Goal: Task Accomplishment & Management: Manage account settings

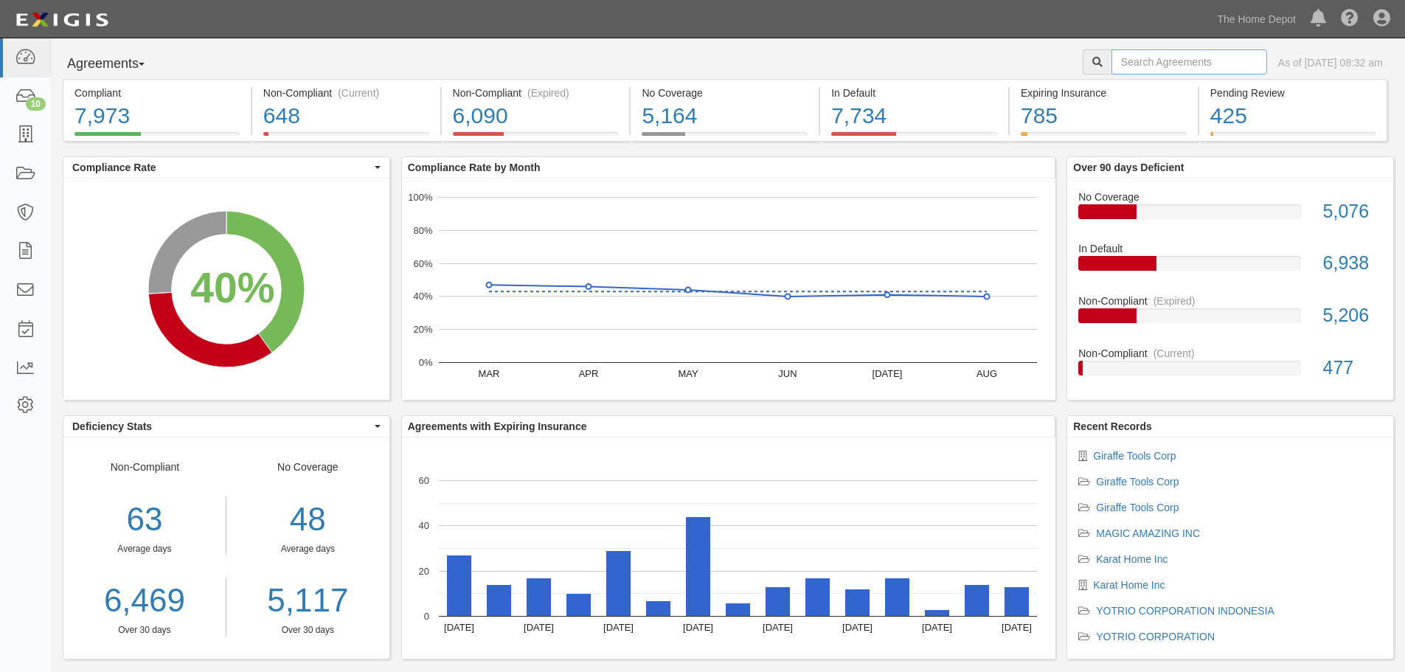
click at [1166, 64] on input "text" at bounding box center [1189, 61] width 156 height 25
type input "casus"
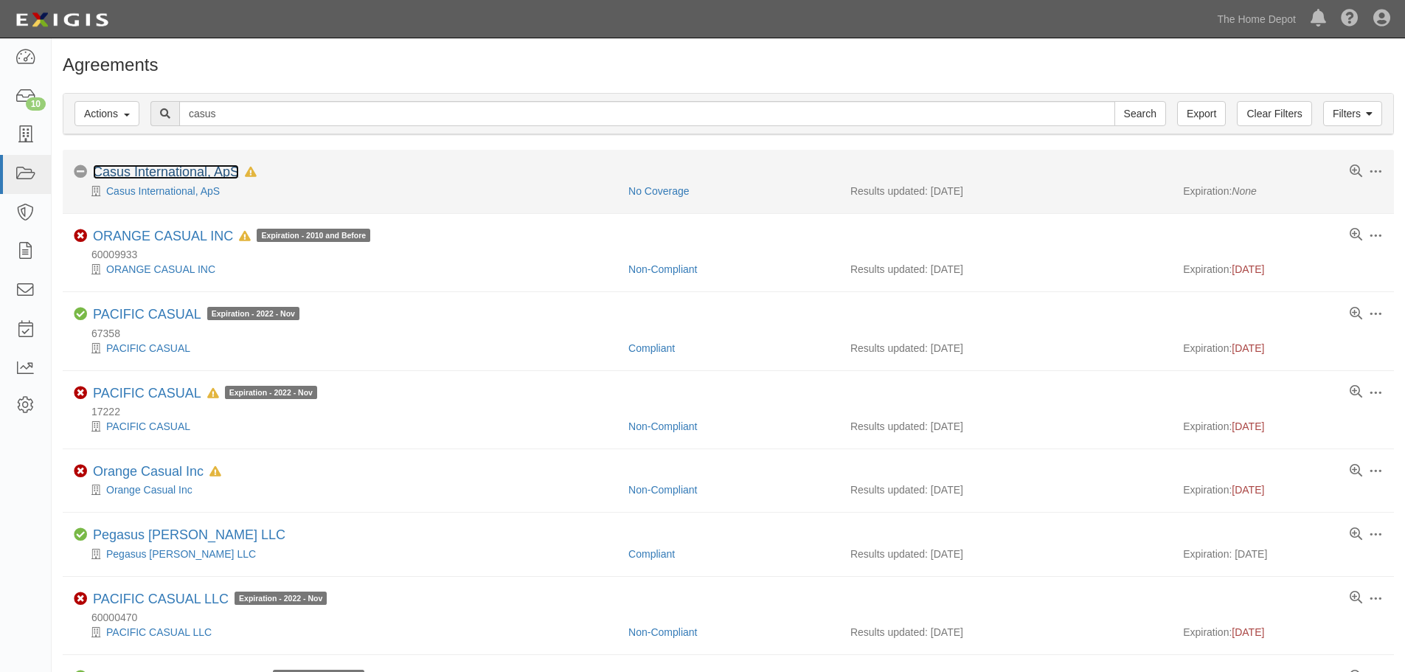
click at [184, 177] on link "Casus International, ApS" at bounding box center [166, 171] width 146 height 15
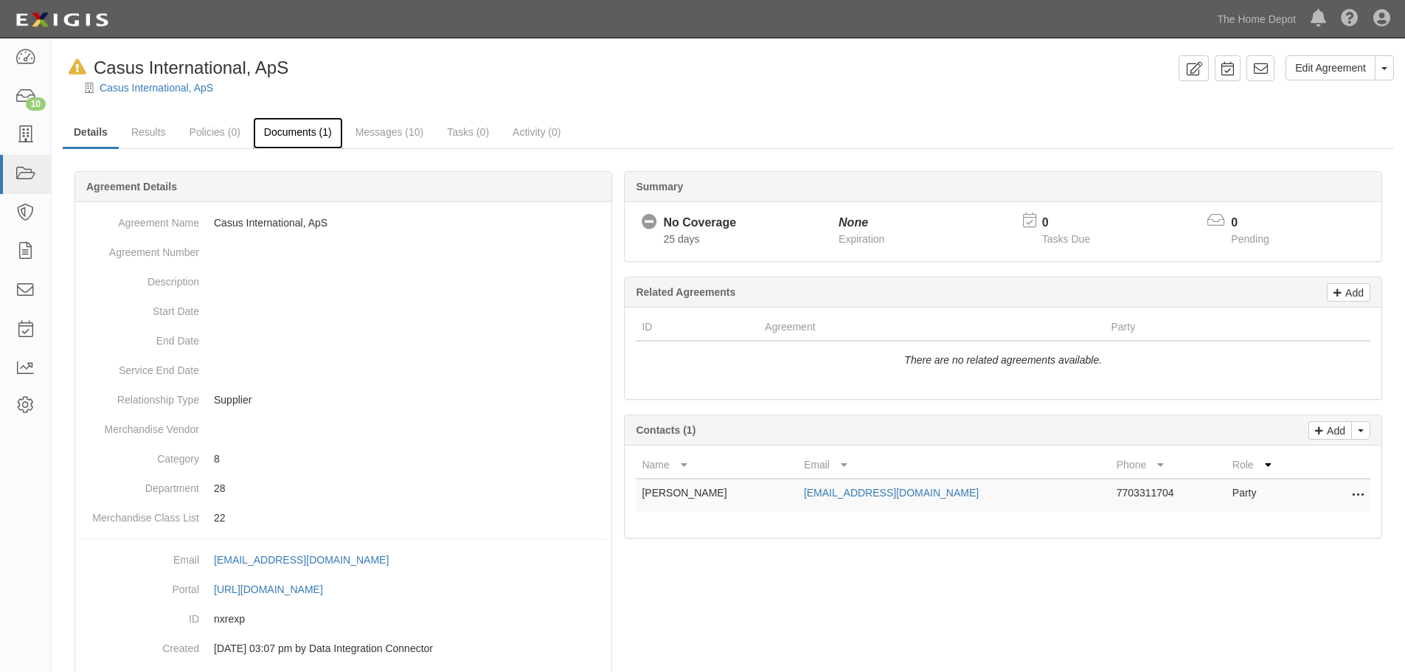
click at [285, 133] on link "Documents (1)" at bounding box center [298, 133] width 90 height 32
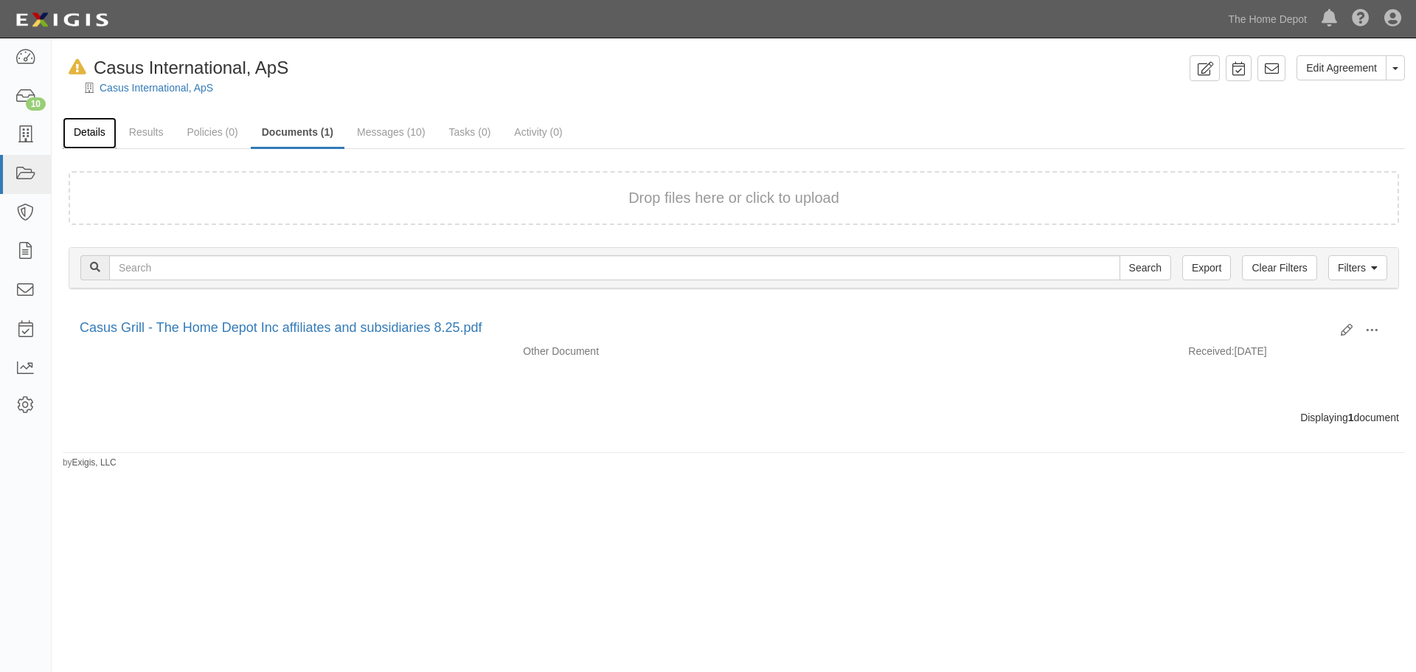
click at [96, 136] on link "Details" at bounding box center [90, 133] width 54 height 32
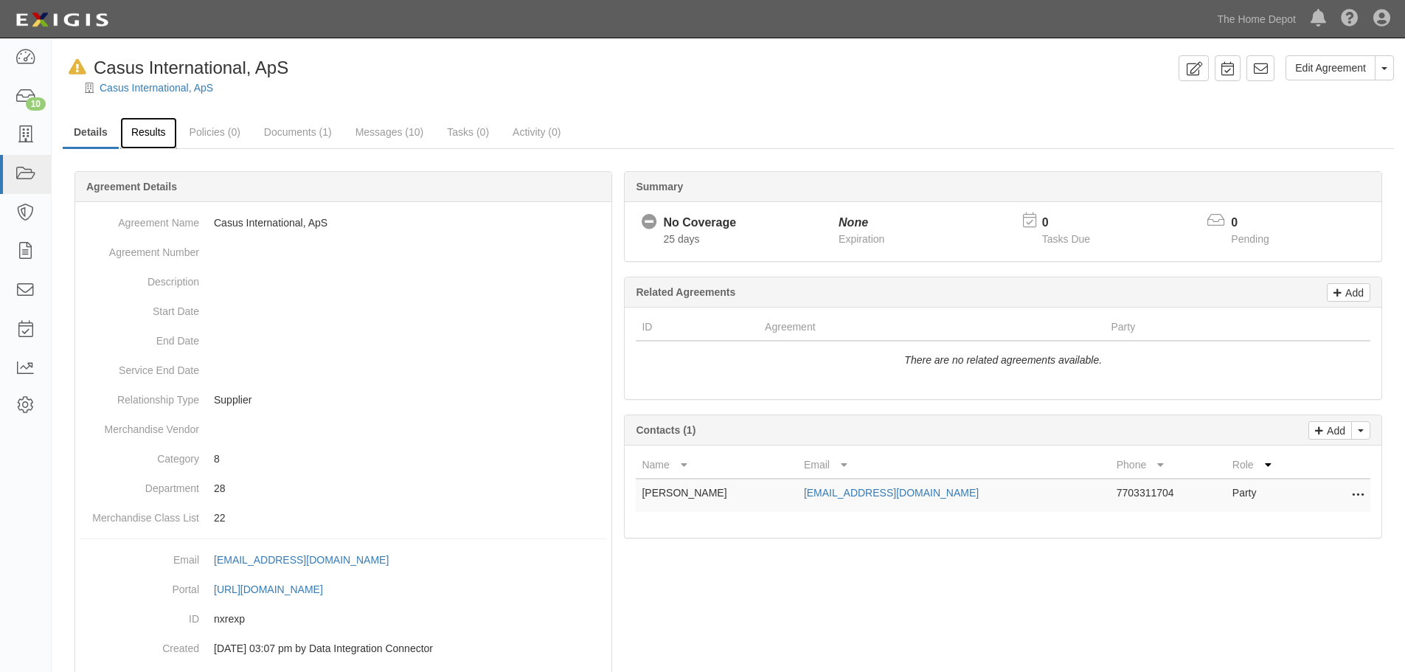
click at [147, 135] on link "Results" at bounding box center [148, 133] width 57 height 32
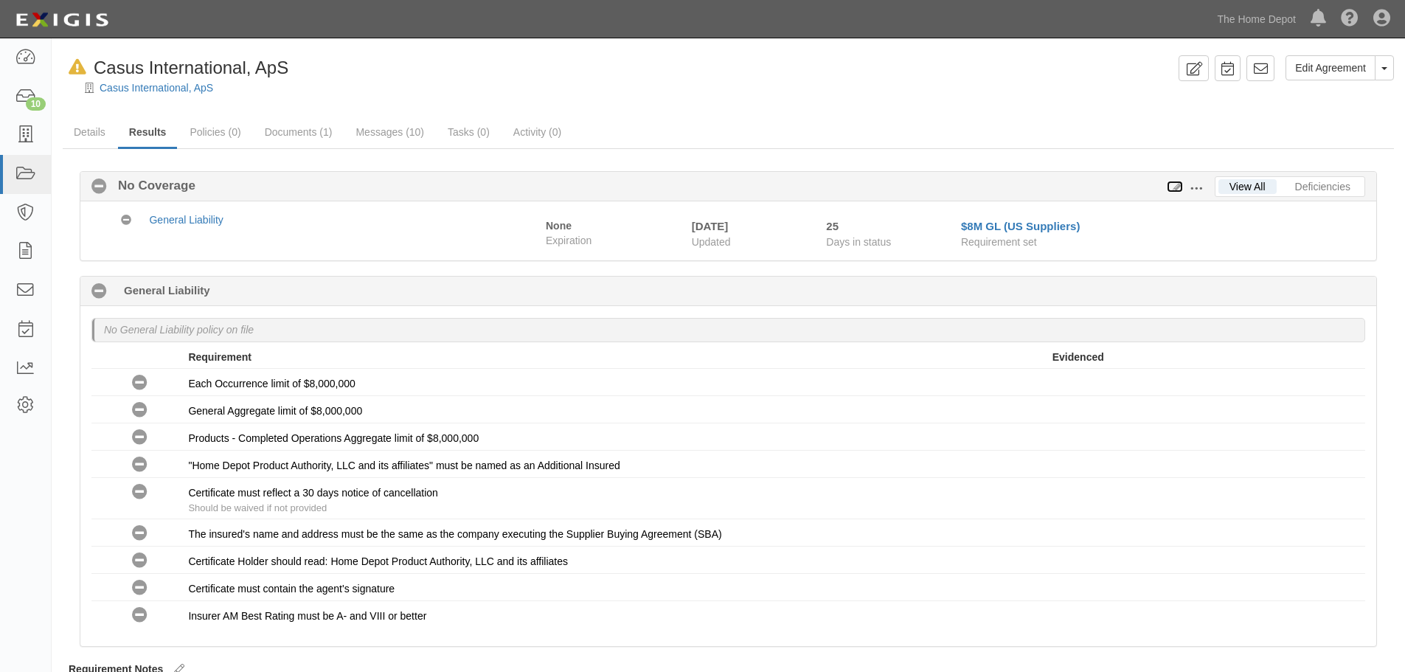
click at [1176, 190] on icon at bounding box center [1175, 187] width 16 height 10
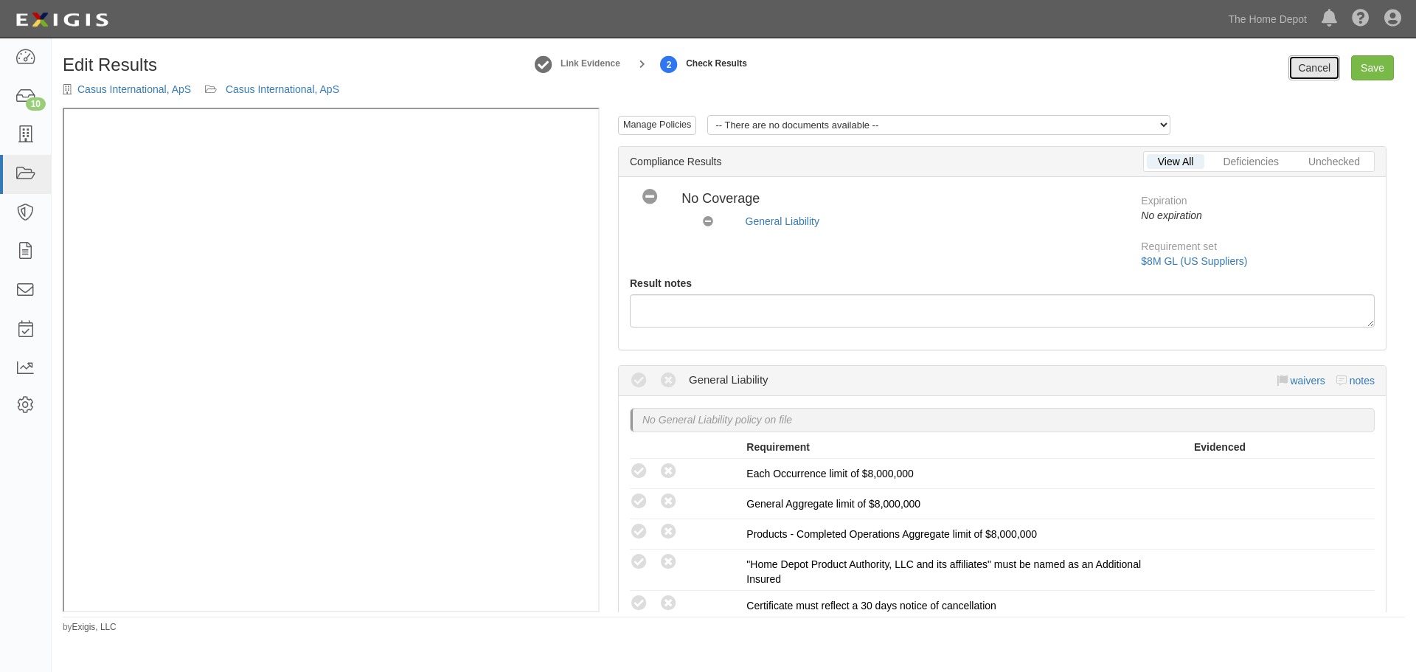
click at [1305, 69] on link "Cancel" at bounding box center [1314, 67] width 52 height 25
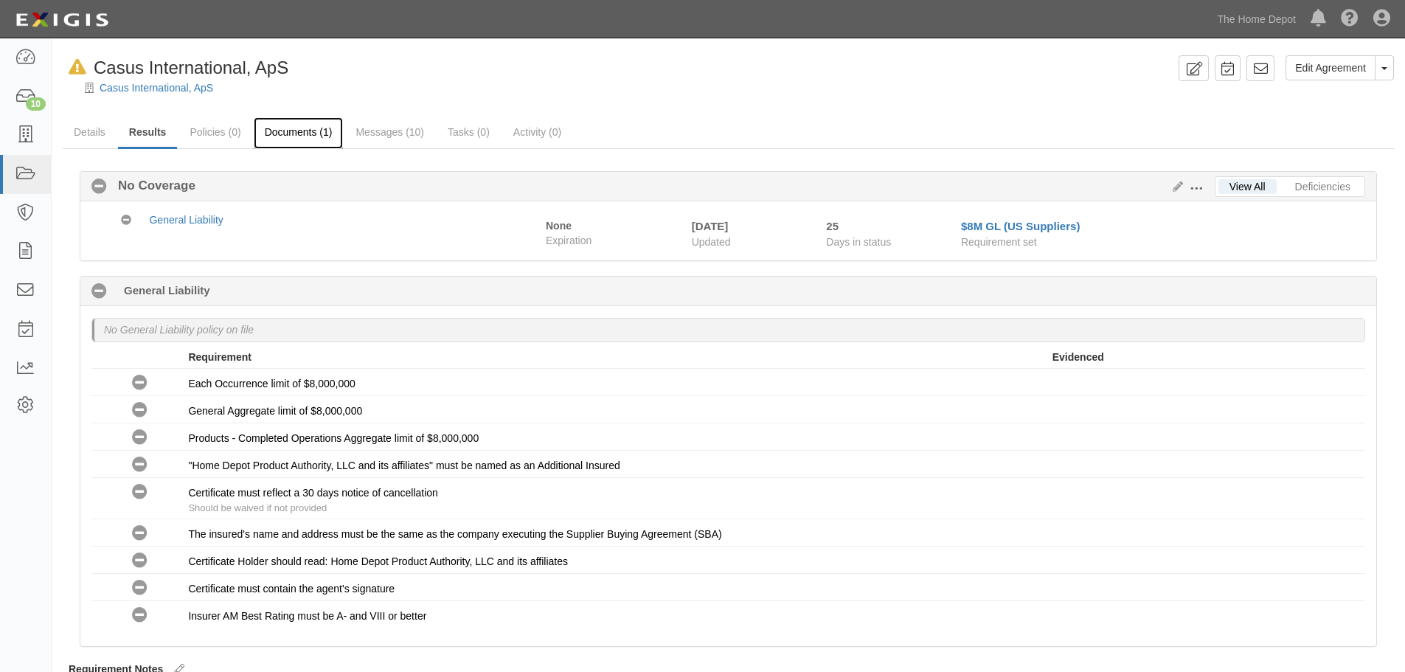
click at [282, 125] on link "Documents (1)" at bounding box center [299, 133] width 90 height 32
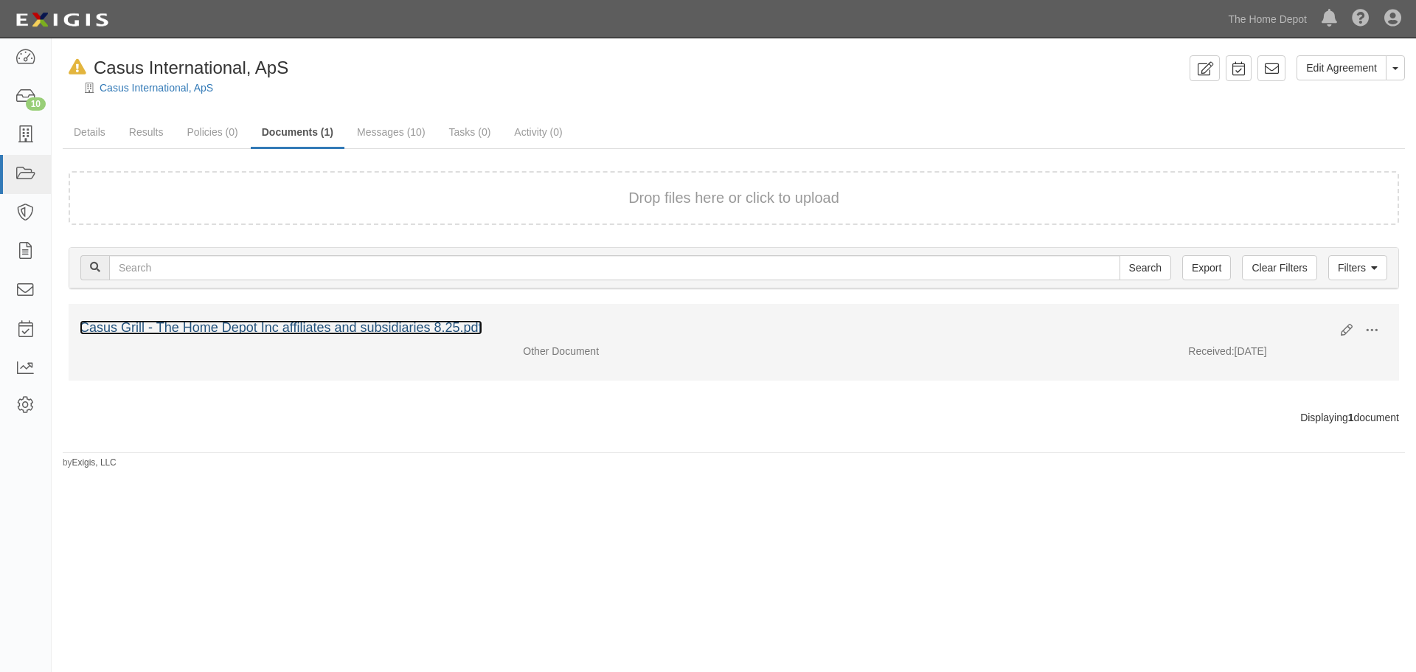
click at [316, 329] on link "Casus Grill - The Home Depot Inc affiliates and subsidiaries 8.25.pdf" at bounding box center [281, 327] width 403 height 15
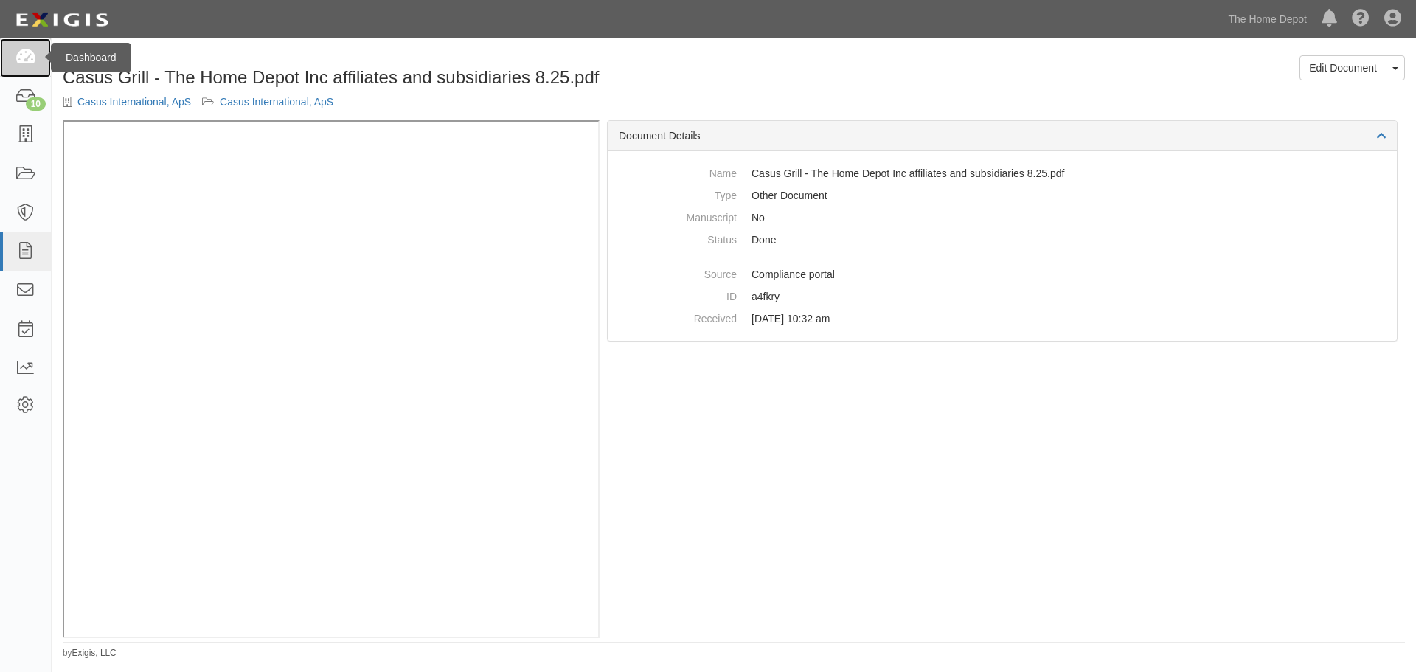
click at [32, 49] on icon at bounding box center [25, 57] width 21 height 17
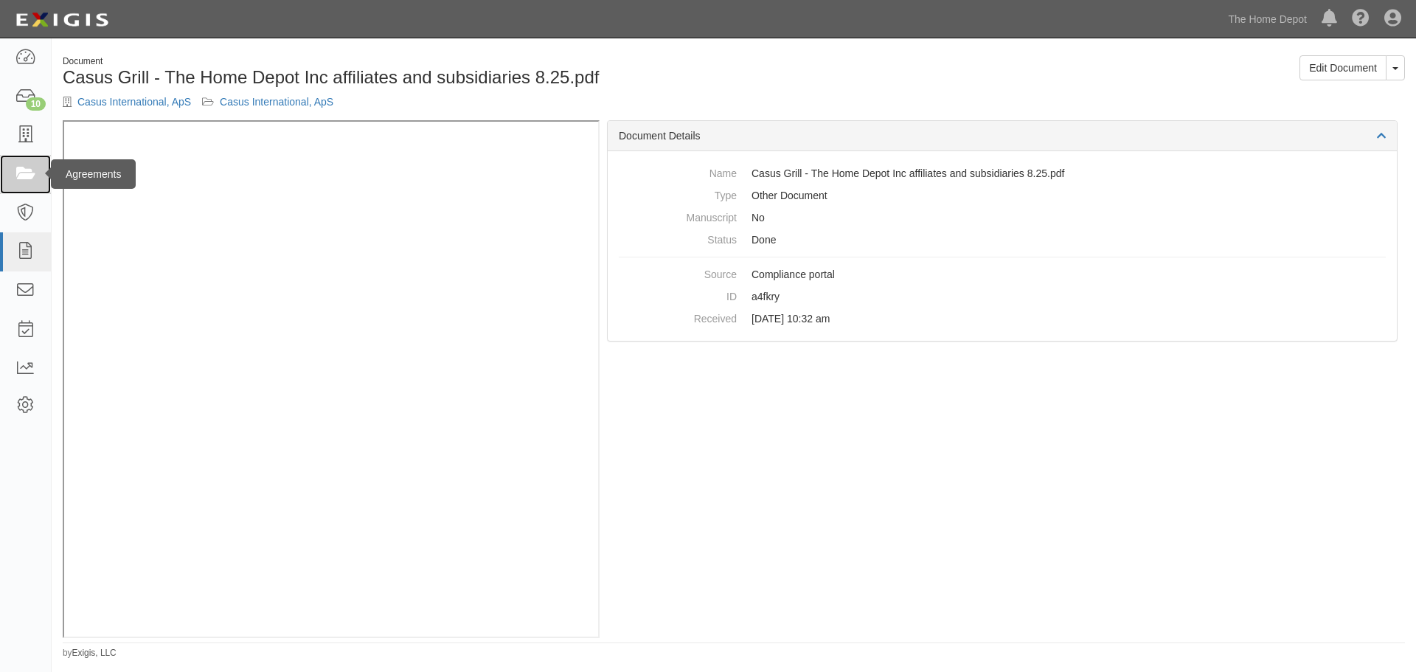
click at [31, 180] on icon at bounding box center [25, 174] width 21 height 17
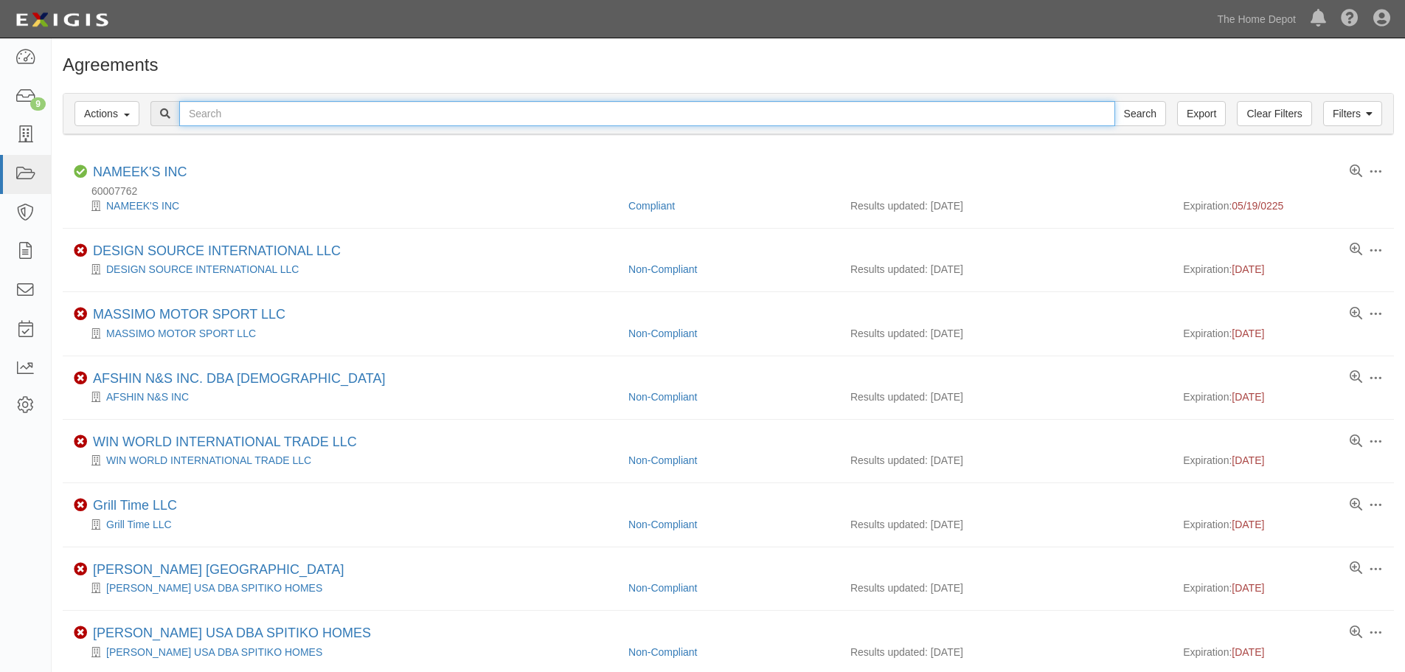
click at [229, 120] on input "text" at bounding box center [647, 113] width 936 height 25
type input "hans mill"
click at [1114, 101] on input "Search" at bounding box center [1140, 113] width 52 height 25
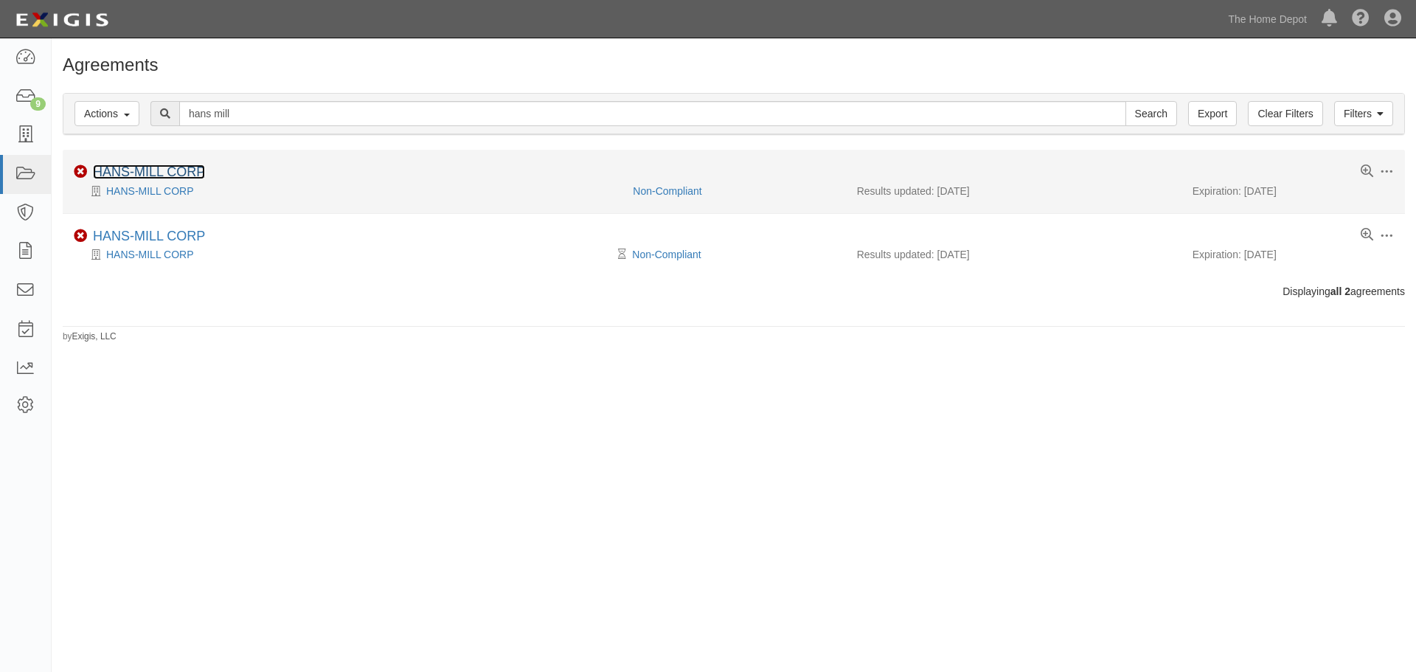
click at [188, 176] on link "HANS-MILL CORP" at bounding box center [149, 171] width 112 height 15
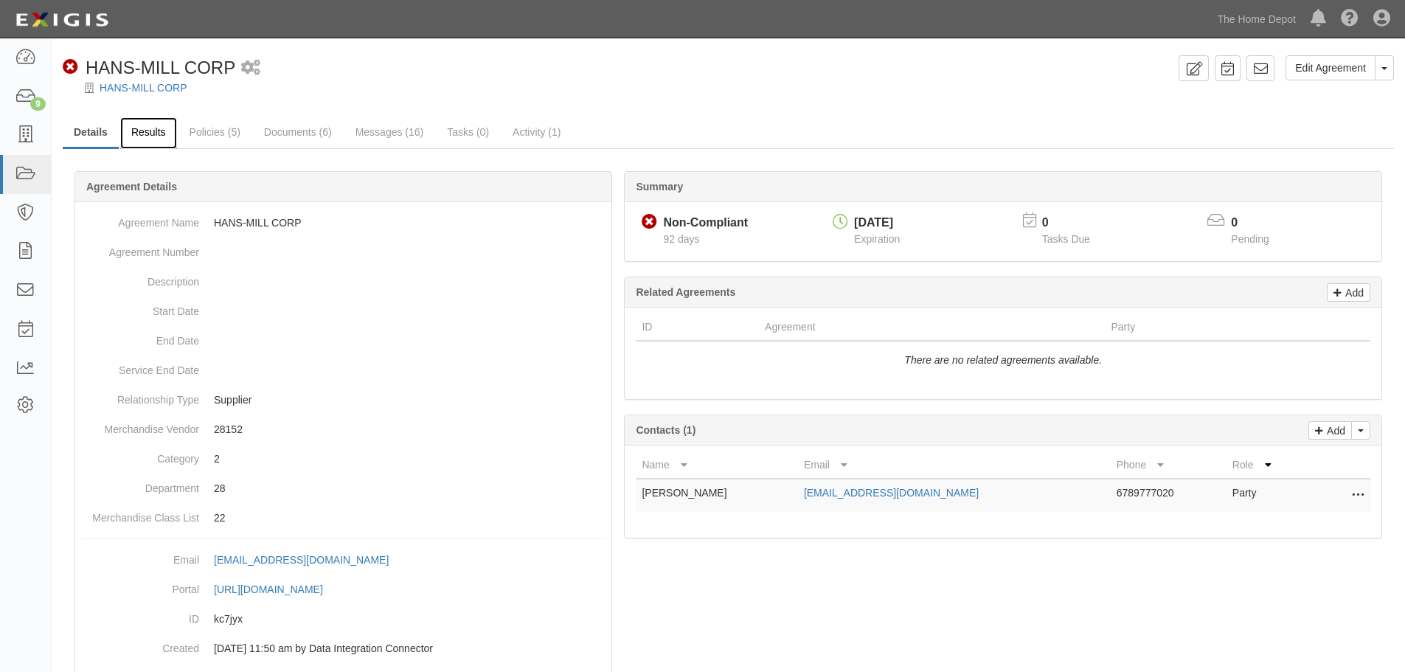
click at [148, 132] on link "Results" at bounding box center [148, 133] width 57 height 32
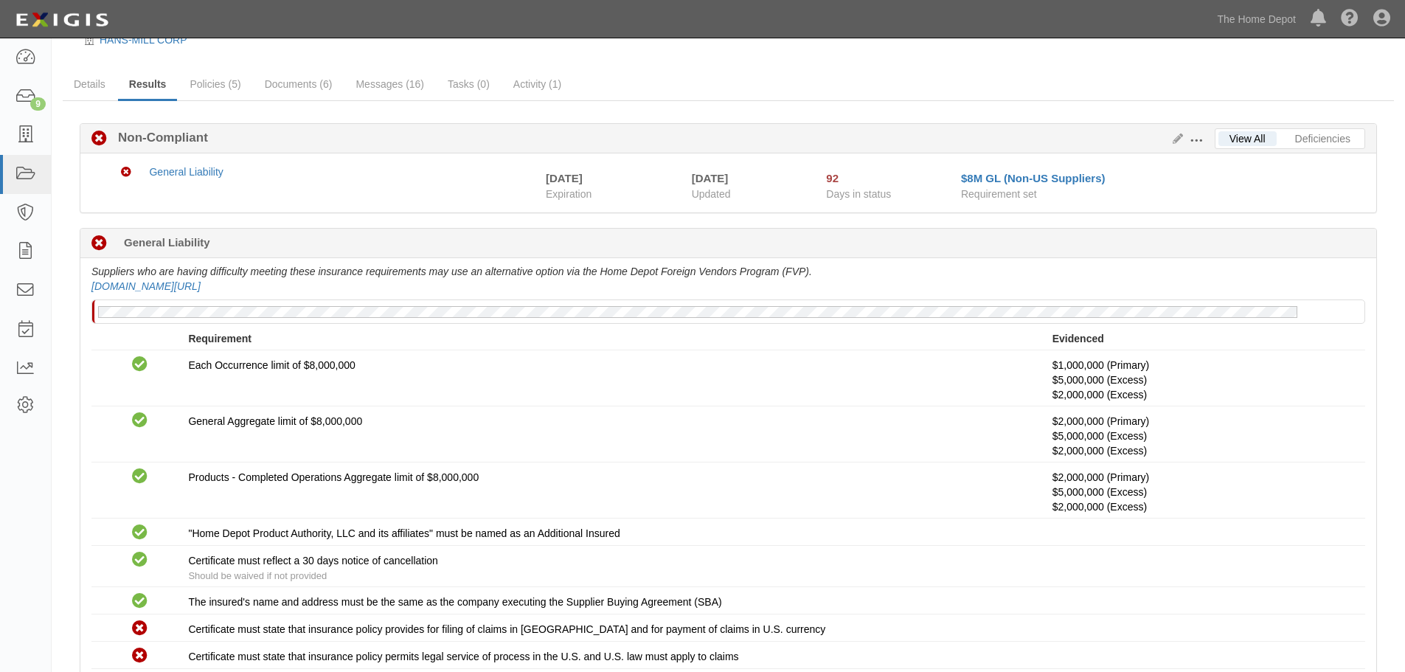
scroll to position [74, 0]
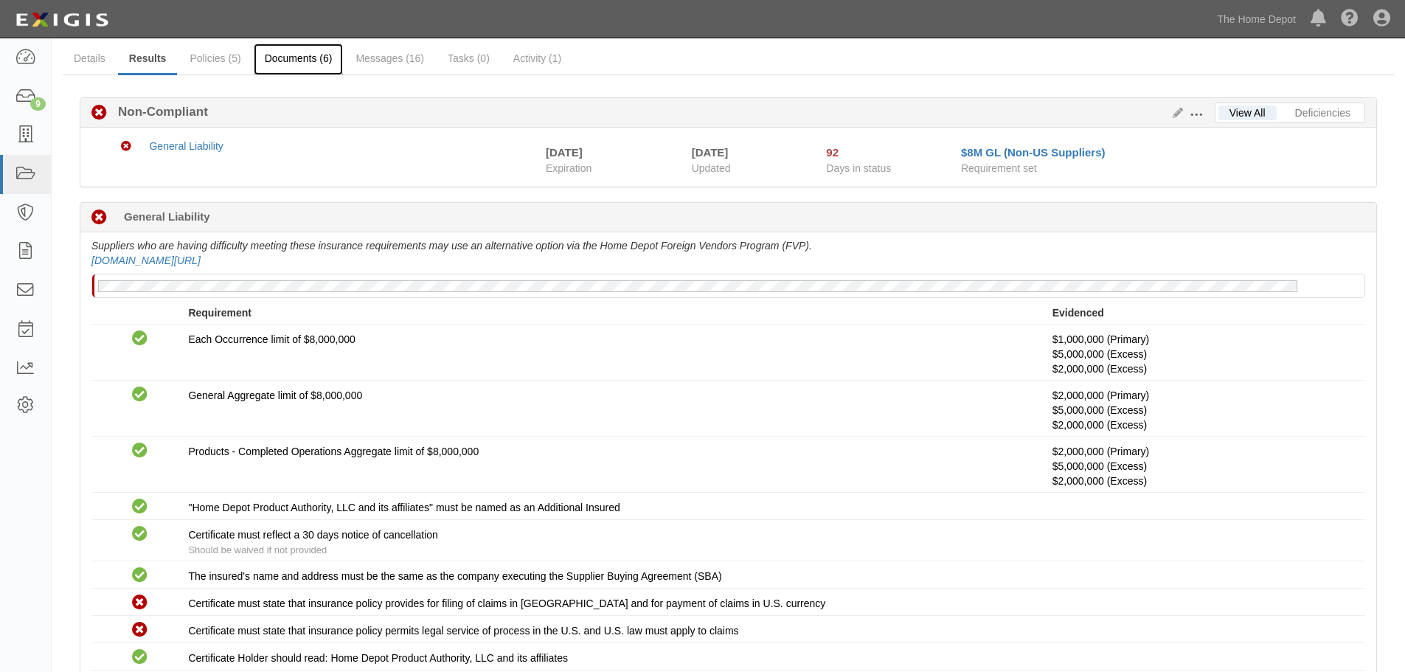
click at [279, 61] on link "Documents (6)" at bounding box center [299, 60] width 90 height 32
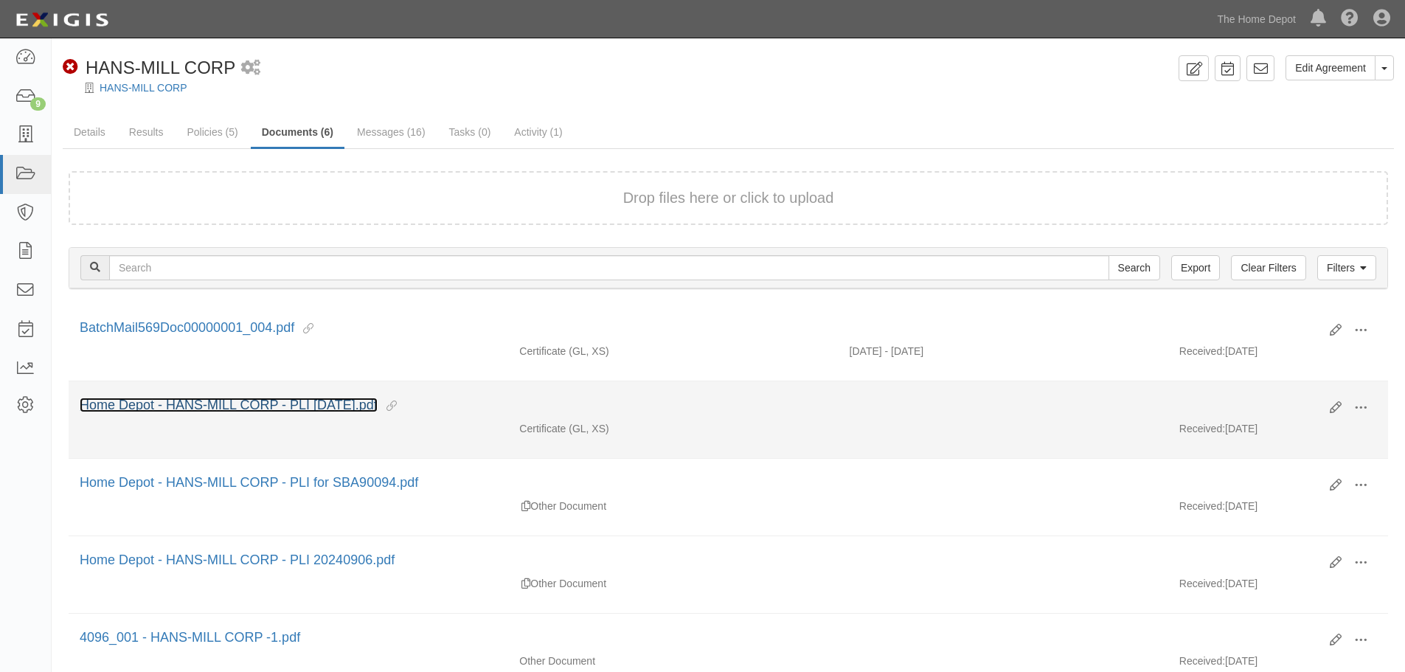
click at [221, 400] on link "Home Depot - HANS-MILL CORP - PLI 10.11.24.pdf" at bounding box center [229, 404] width 298 height 15
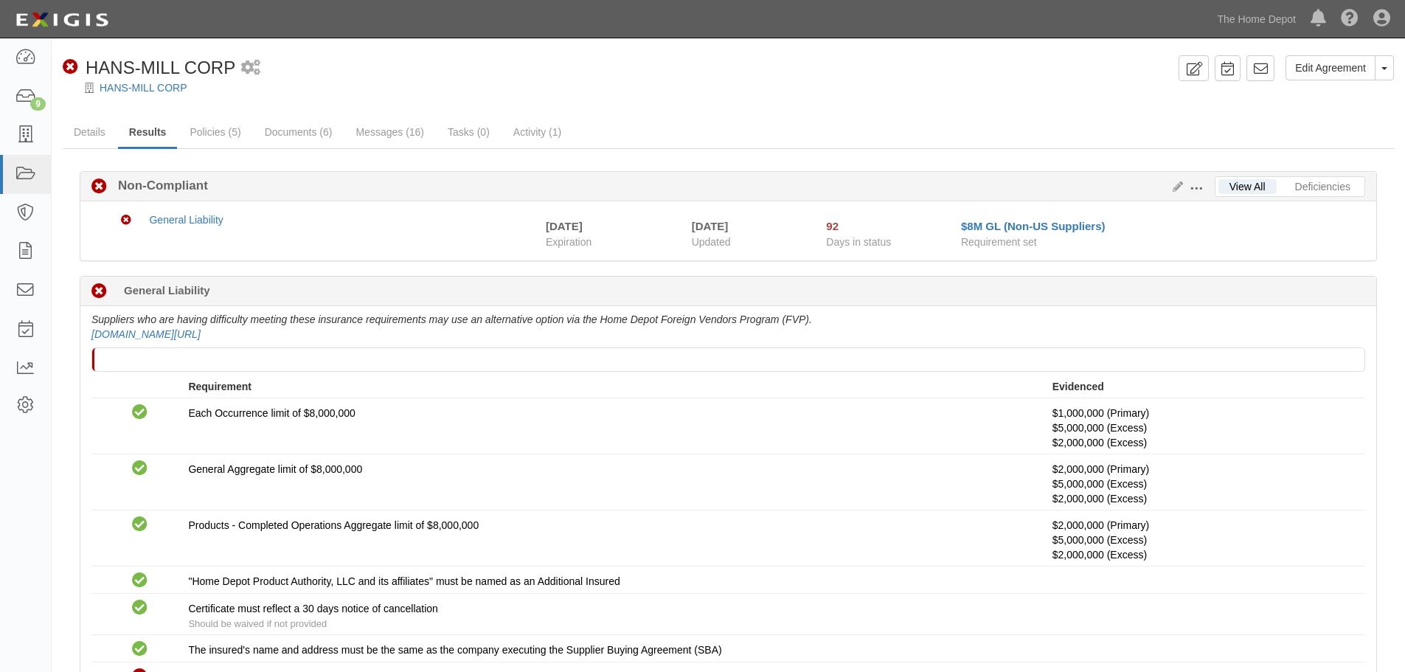
scroll to position [74, 0]
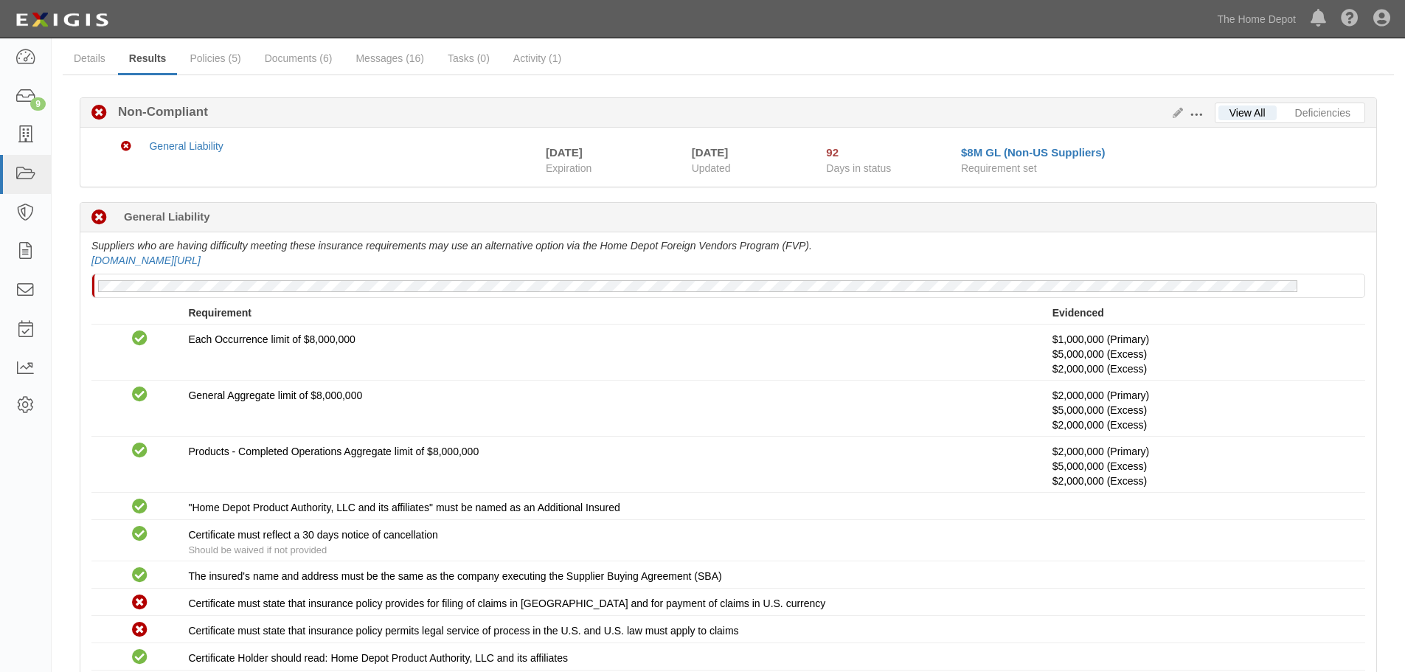
click at [1172, 119] on div "Edit Requirements View History" at bounding box center [1191, 113] width 48 height 16
click at [1175, 114] on icon at bounding box center [1175, 113] width 16 height 10
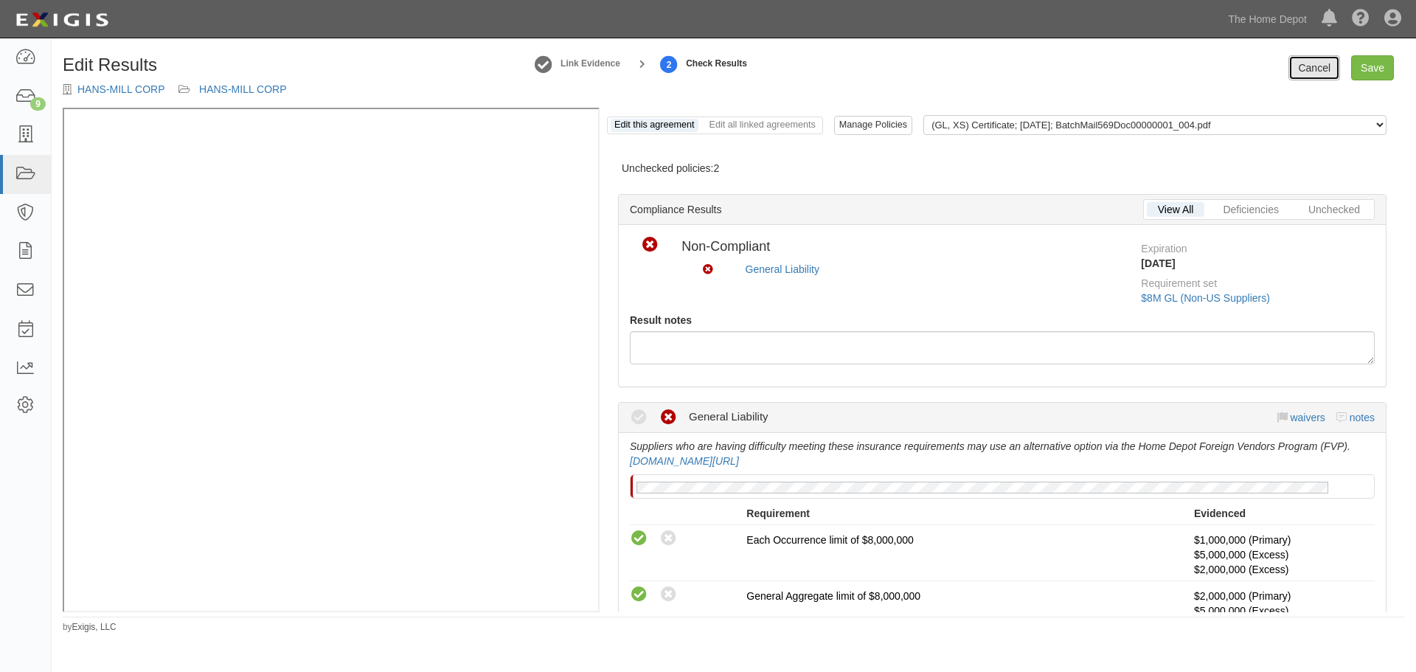
click at [1303, 73] on link "Cancel" at bounding box center [1314, 67] width 52 height 25
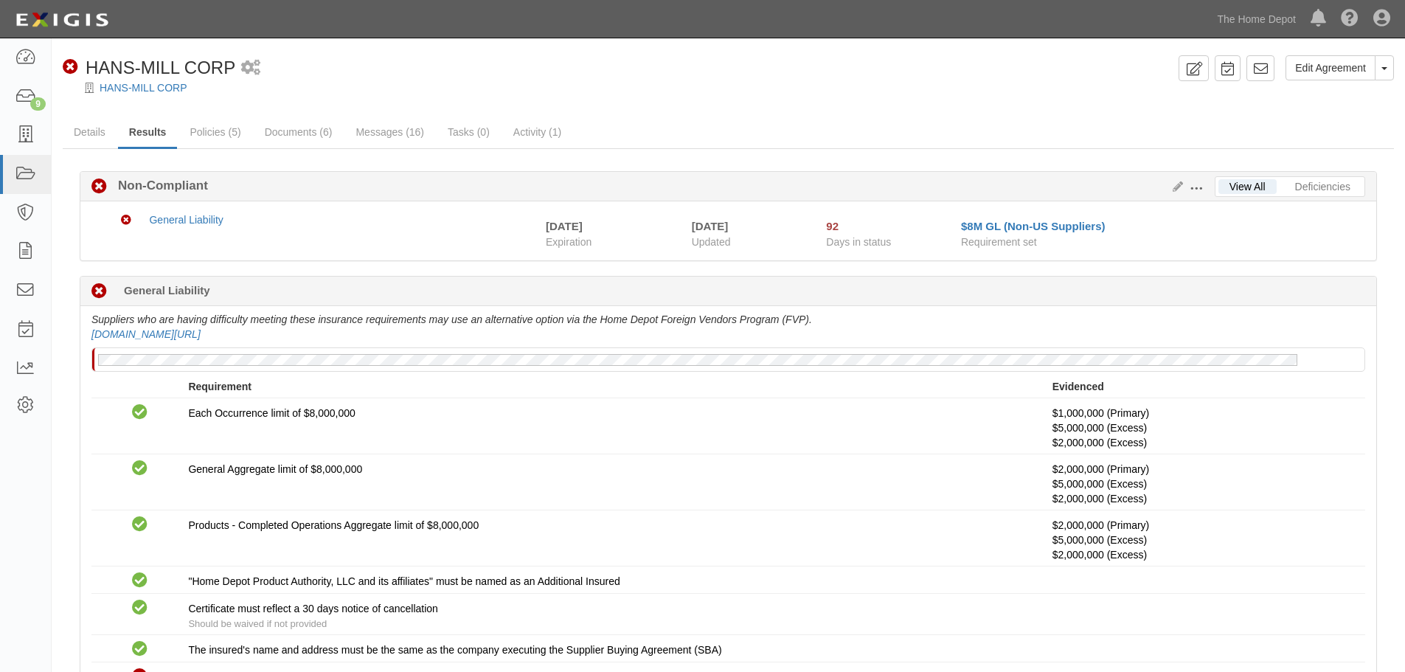
click at [1195, 183] on span at bounding box center [1195, 188] width 13 height 13
click at [1219, 178] on link "Edit Requirements" at bounding box center [1264, 185] width 117 height 27
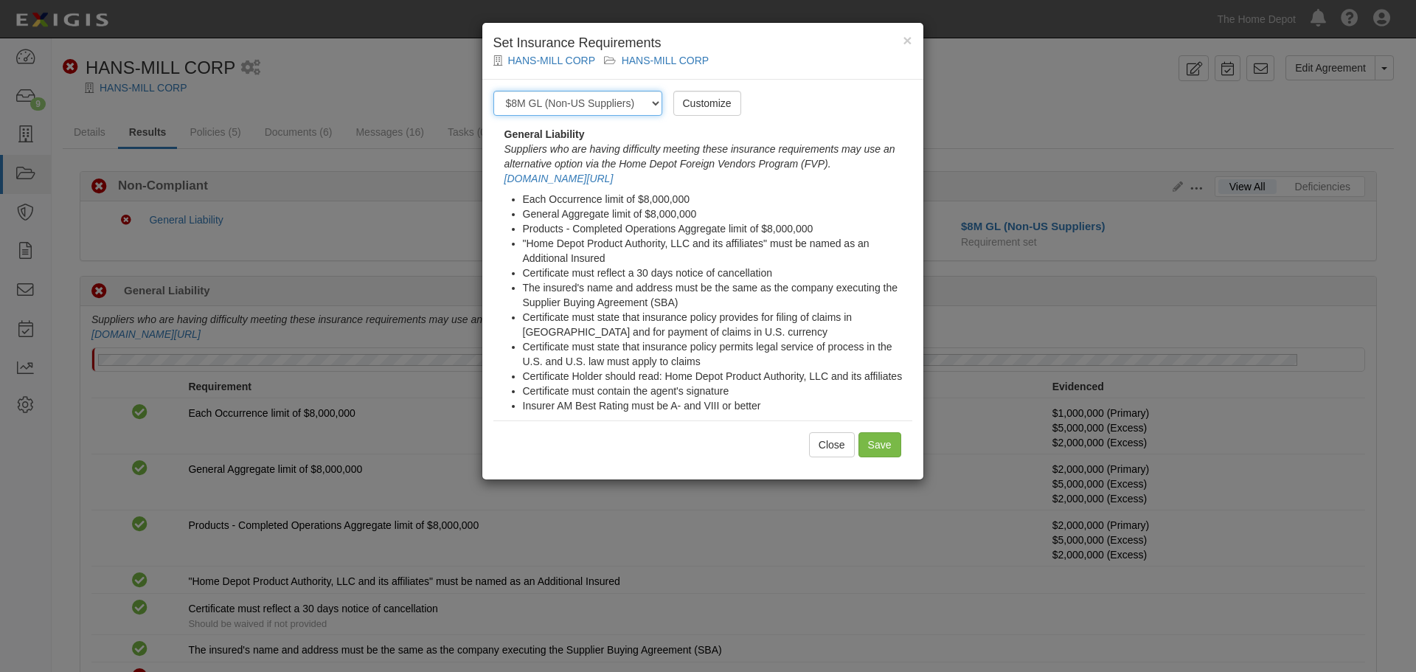
click at [611, 104] on select "-- Select requirement set -- $20M GL (Non-US Suppliers) $20M GL (US Suppliers) …" at bounding box center [577, 103] width 169 height 25
select select "3963"
click at [493, 91] on select "-- Select requirement set -- $20M GL (Non-US Suppliers) $20M GL (US Suppliers) …" at bounding box center [577, 103] width 169 height 25
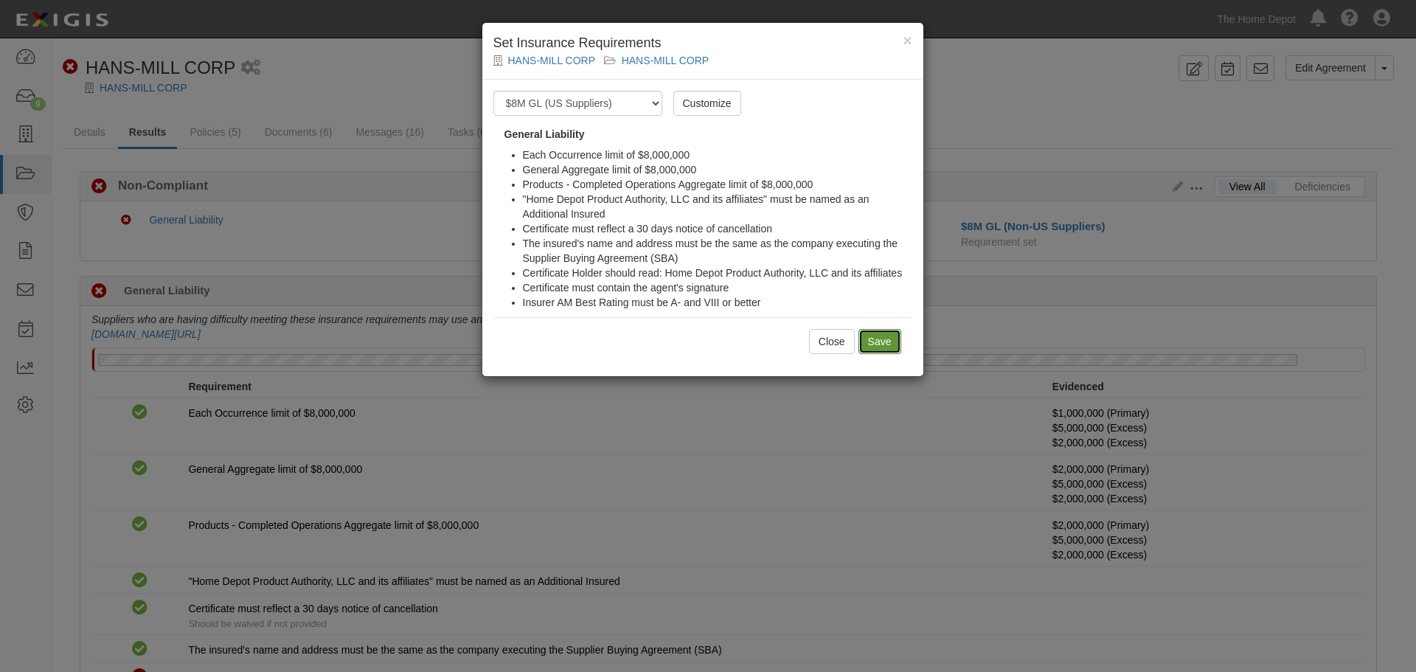
click at [892, 341] on input "Save" at bounding box center [879, 341] width 43 height 25
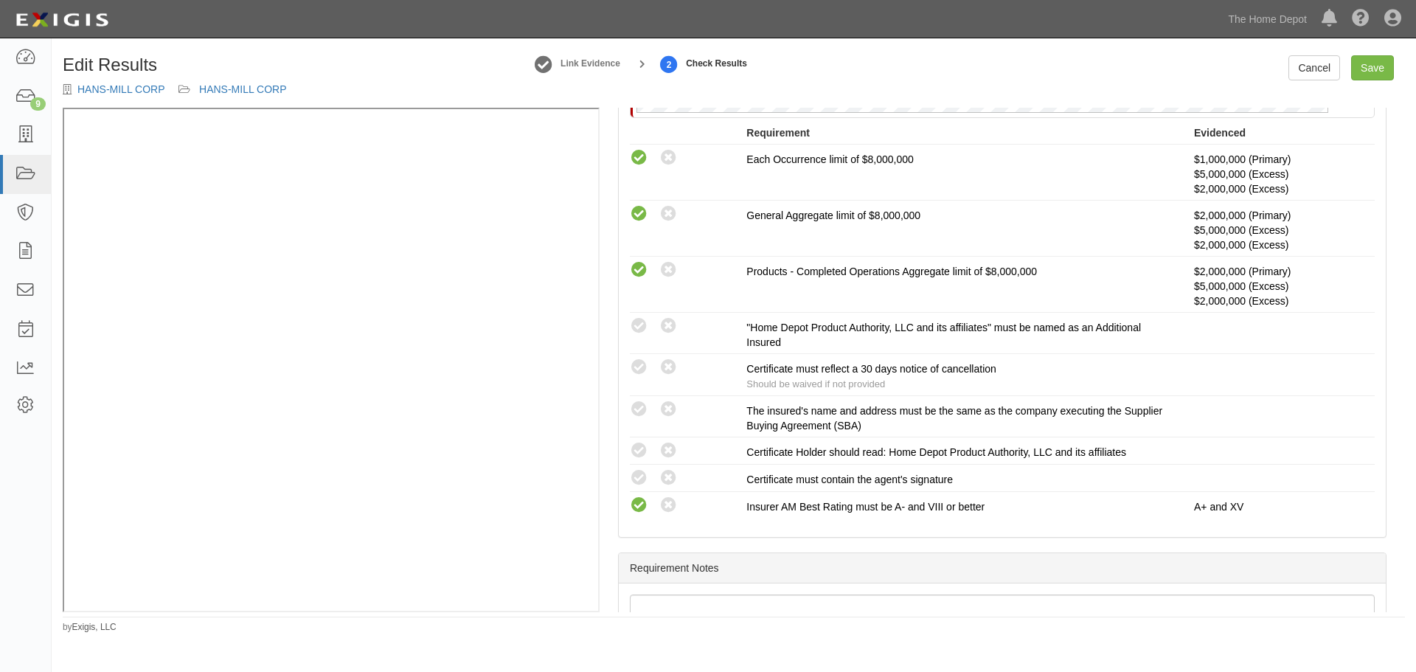
scroll to position [489, 0]
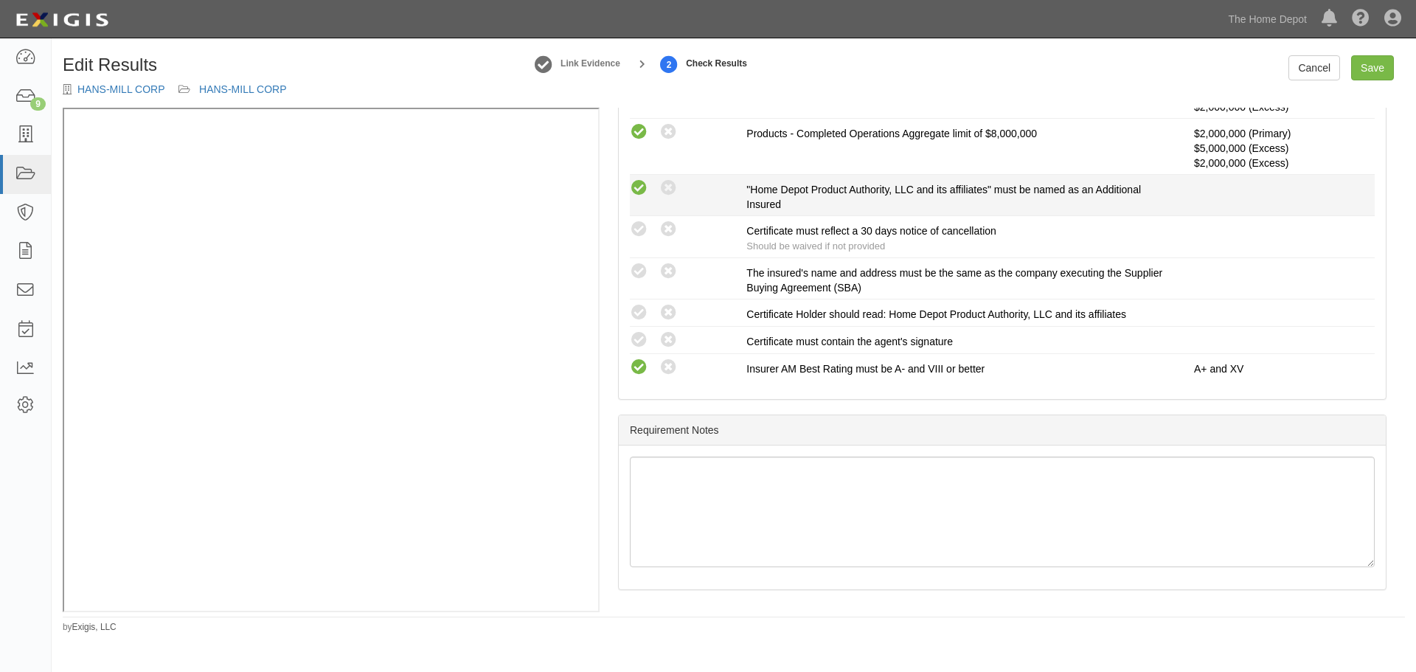
click at [640, 190] on icon at bounding box center [639, 188] width 18 height 18
radio input "true"
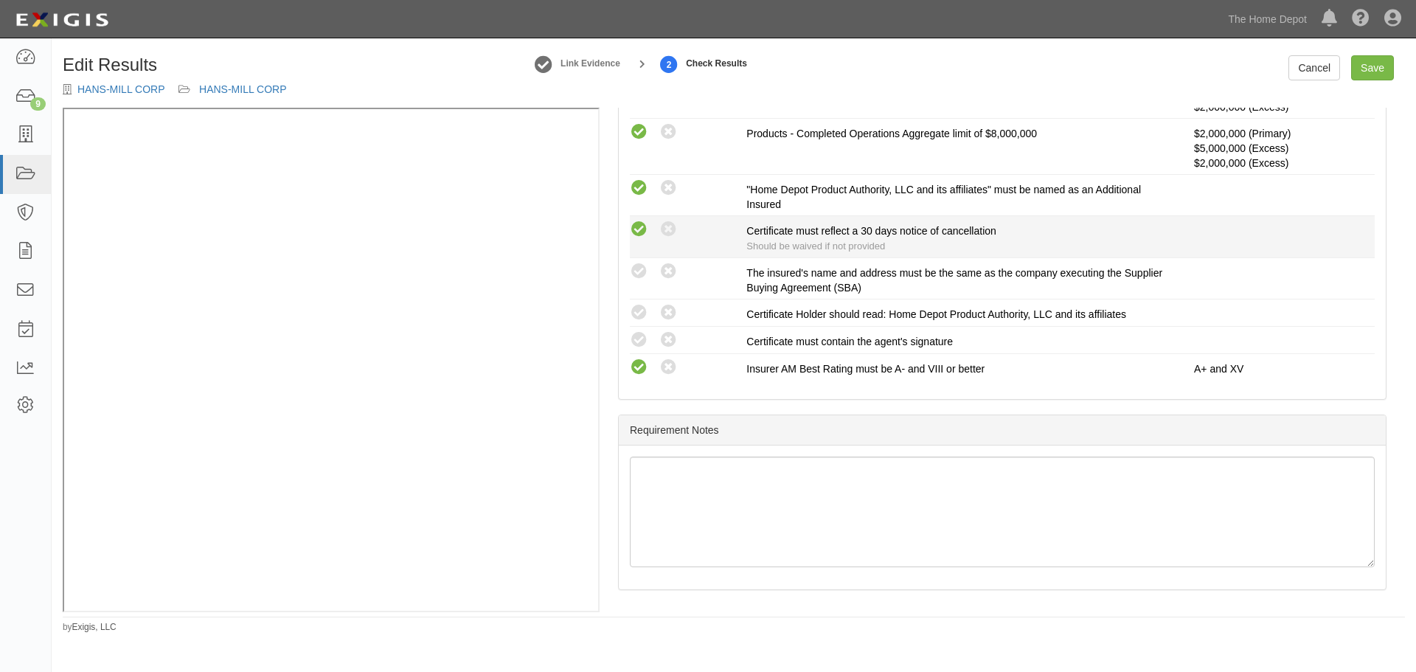
click at [638, 232] on icon at bounding box center [639, 229] width 18 height 18
radio input "true"
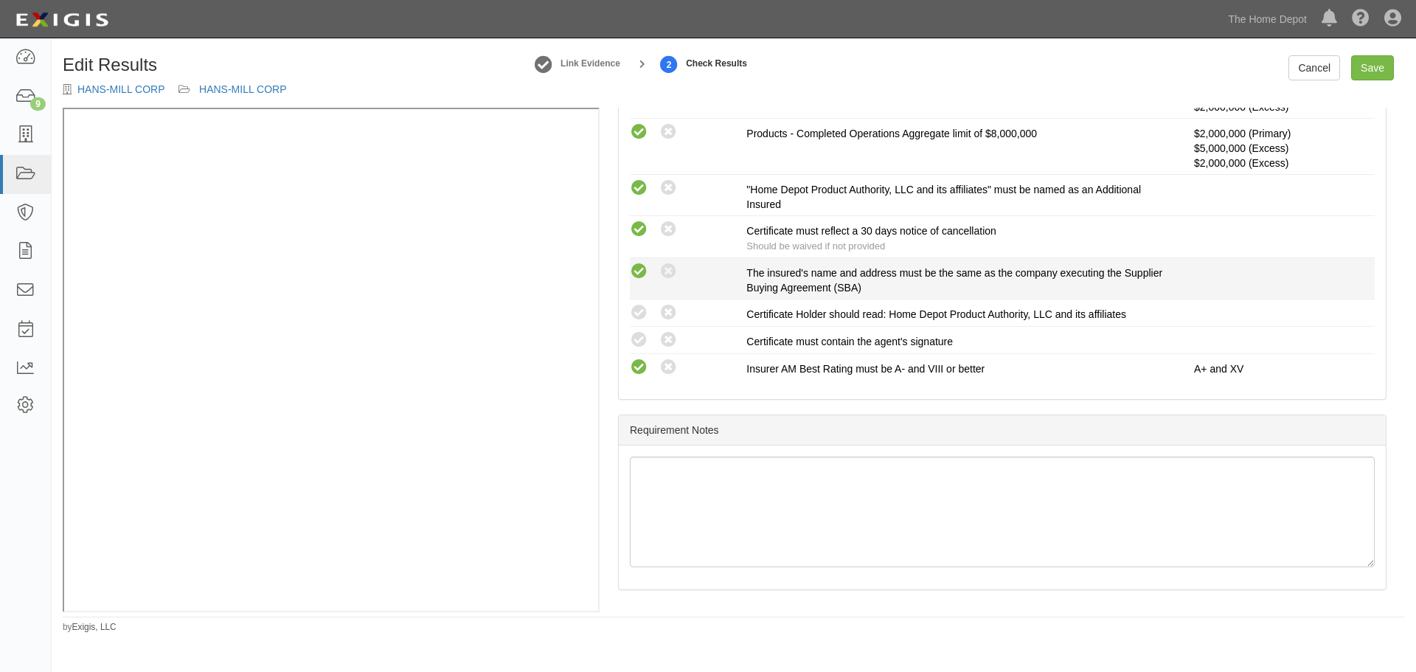
click at [638, 263] on icon at bounding box center [639, 272] width 18 height 18
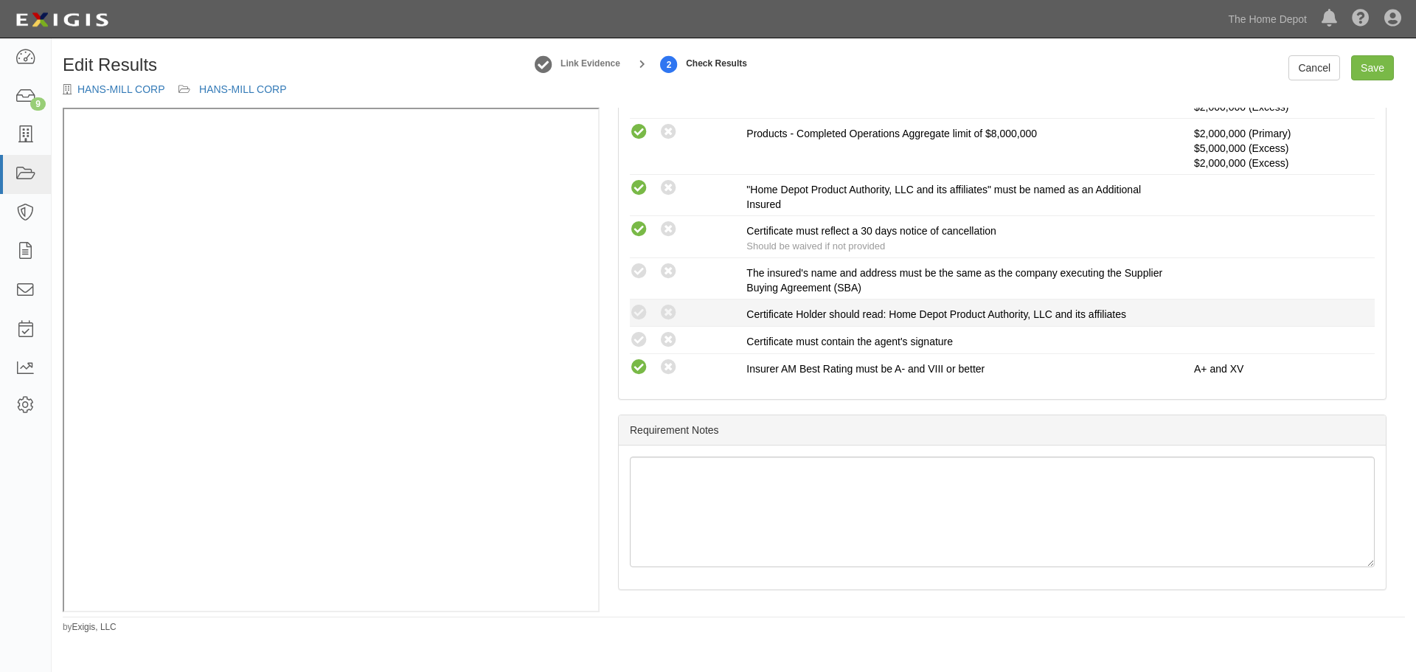
radio input "true"
click at [639, 313] on icon at bounding box center [639, 313] width 18 height 18
radio input "true"
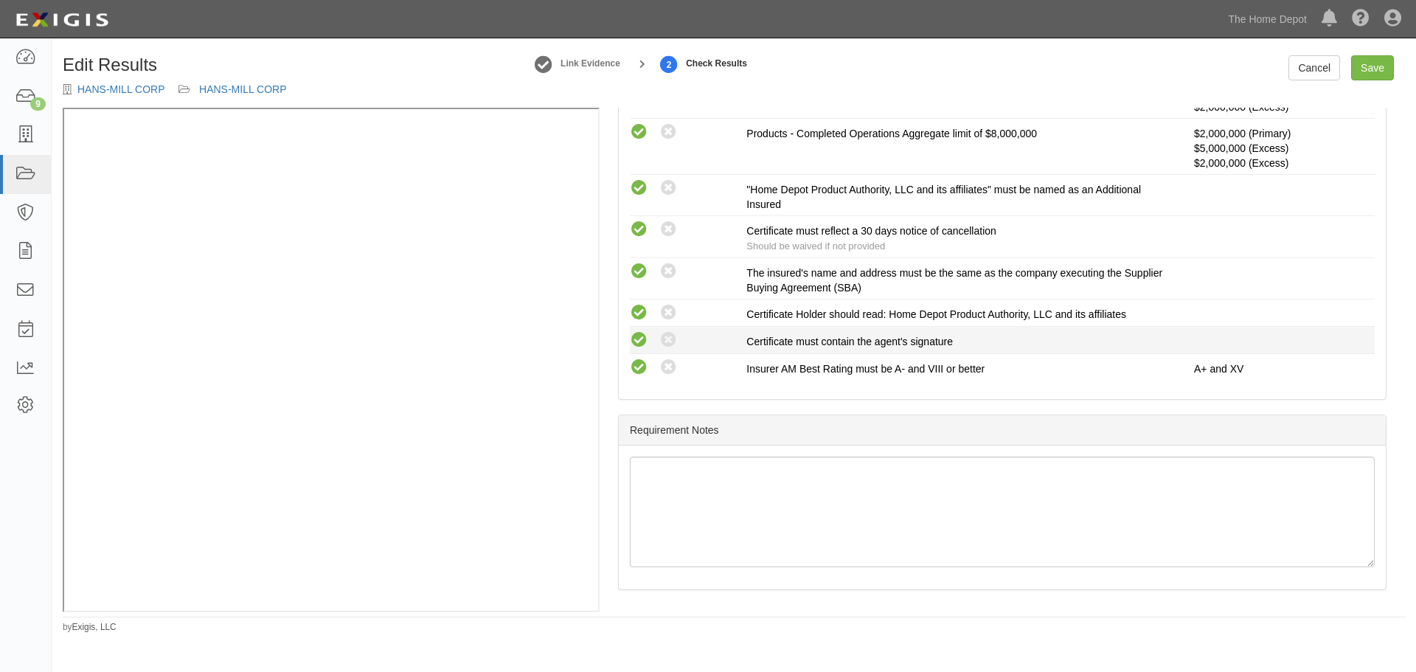
click at [638, 334] on icon at bounding box center [639, 340] width 18 height 18
radio input "true"
click at [1361, 72] on link "Save" at bounding box center [1372, 67] width 43 height 25
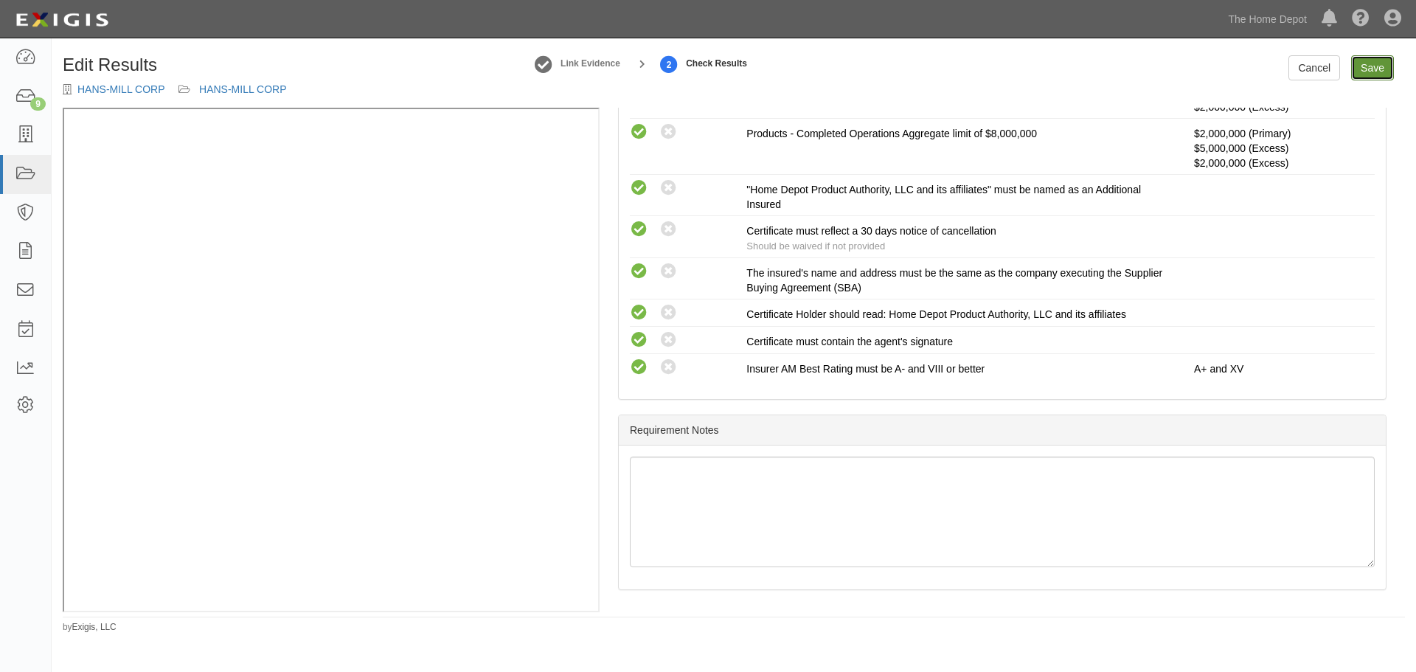
radio input "true"
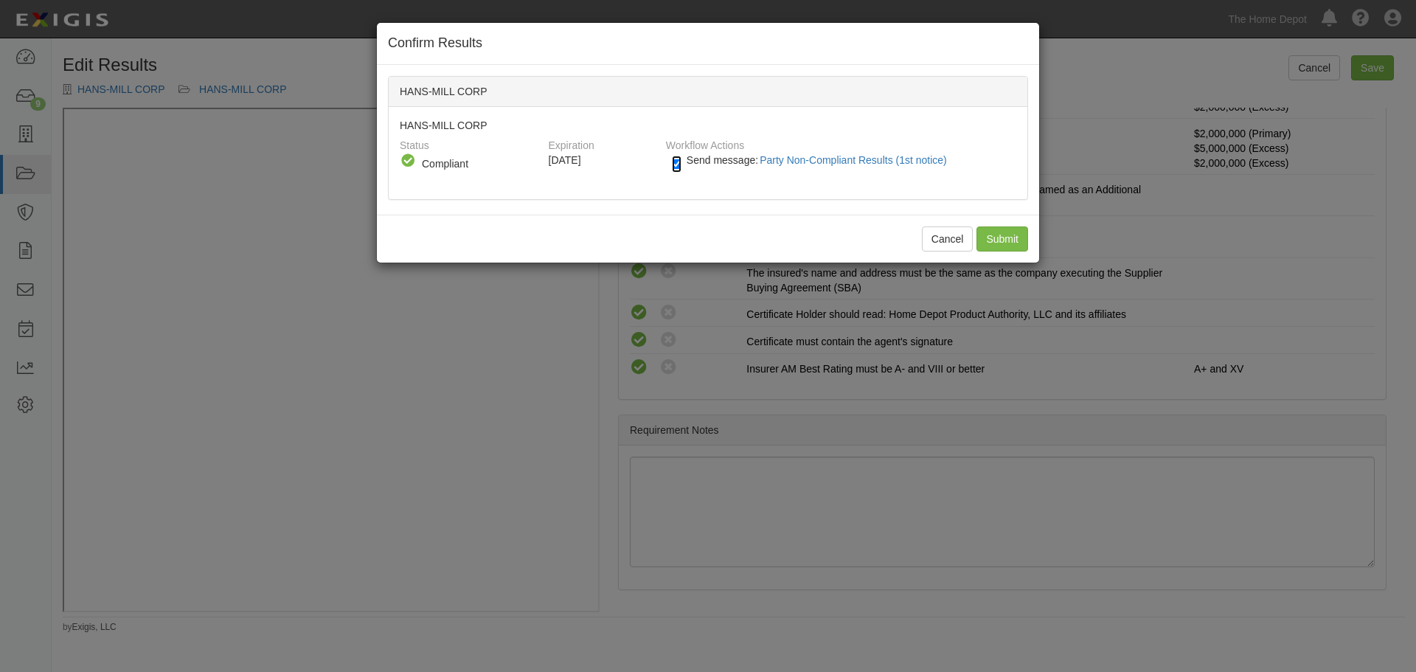
click at [678, 167] on input "Send message: Party Non-Compliant Results (1st notice)" at bounding box center [677, 164] width 10 height 17
checkbox input "false"
click at [1016, 240] on input "Submit" at bounding box center [1002, 238] width 52 height 25
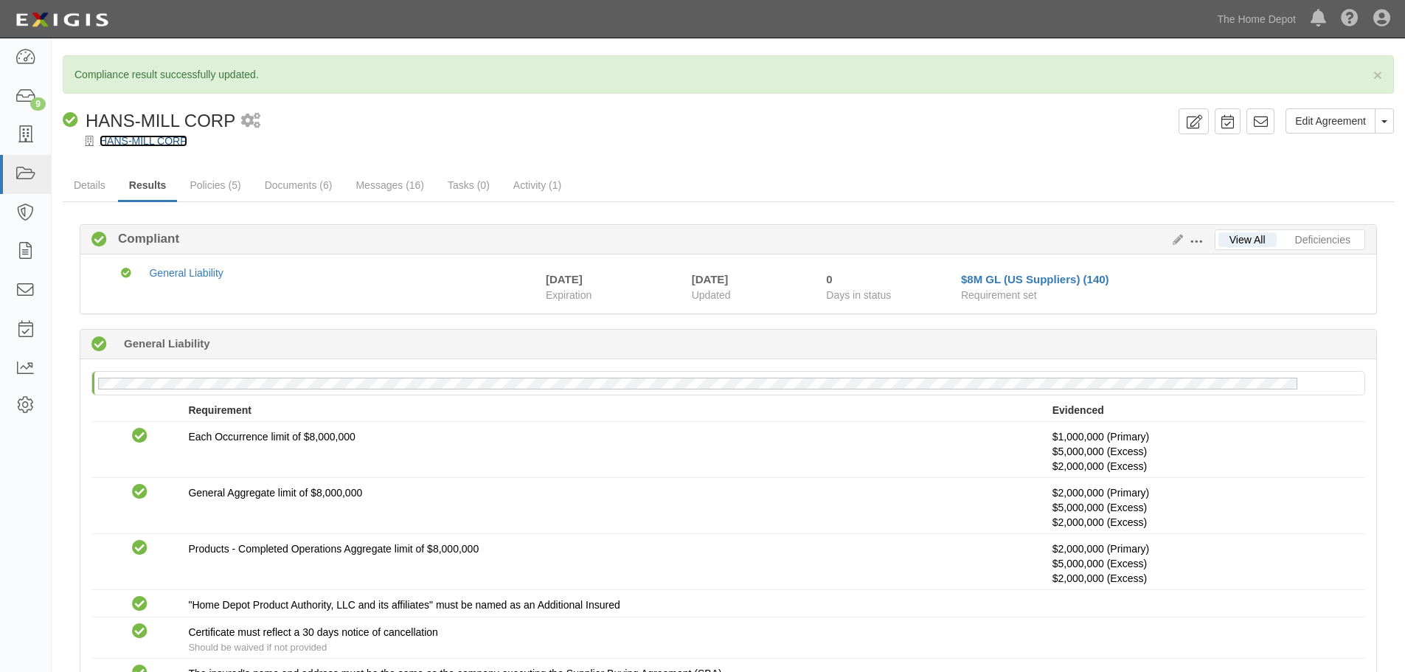
click at [134, 145] on link "HANS-MILL CORP" at bounding box center [144, 141] width 88 height 12
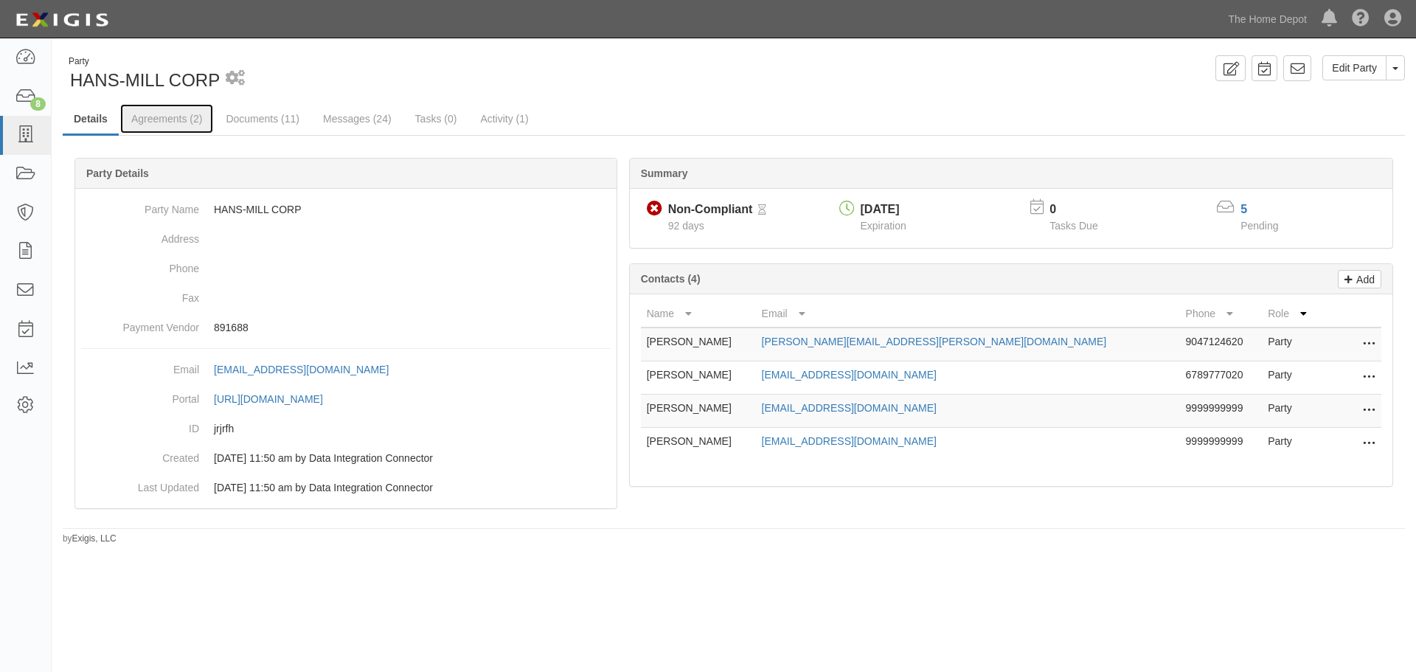
click at [162, 118] on link "Agreements (2)" at bounding box center [166, 118] width 93 height 29
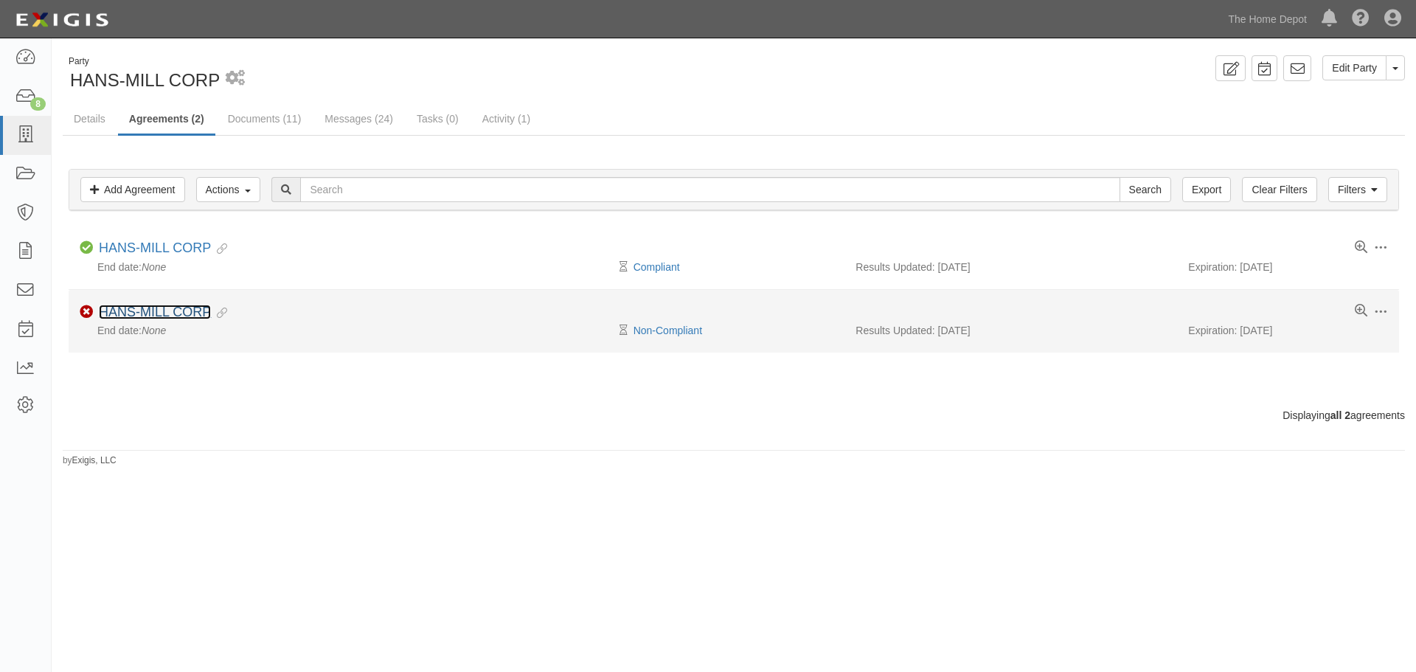
click at [145, 307] on link "HANS-MILL CORP" at bounding box center [155, 312] width 112 height 15
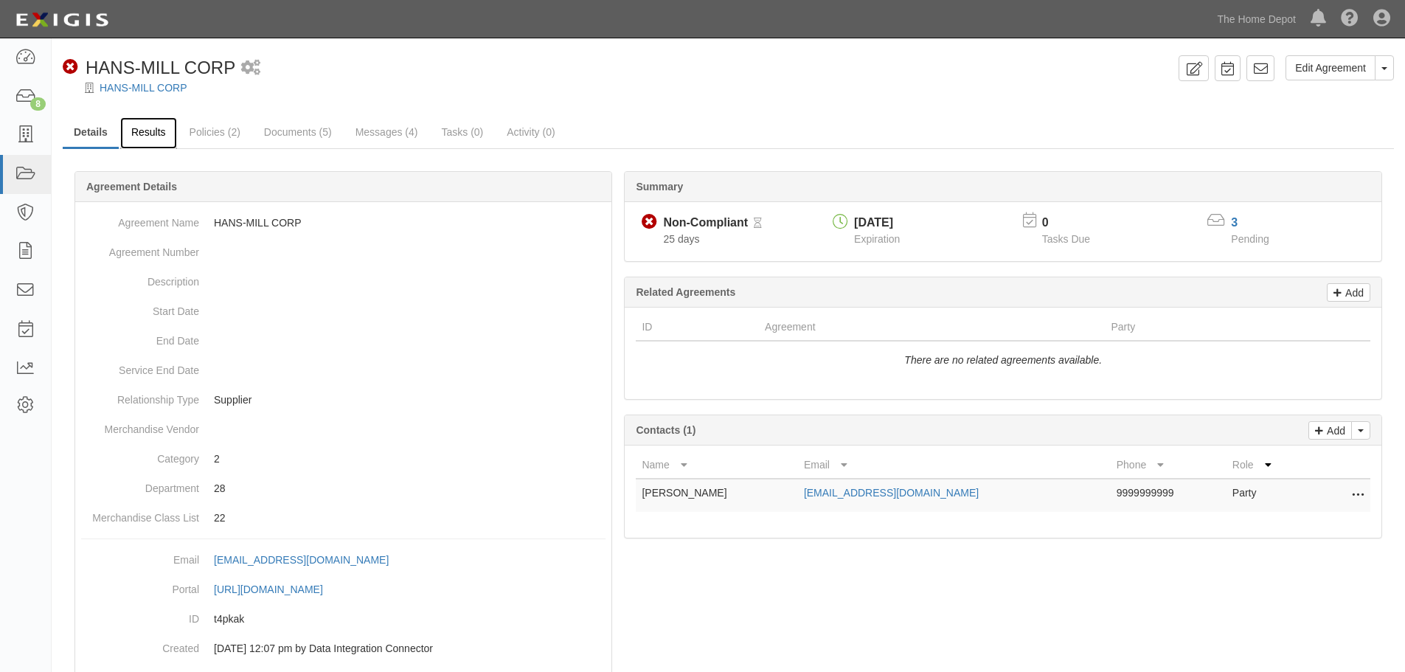
click at [153, 140] on link "Results" at bounding box center [148, 133] width 57 height 32
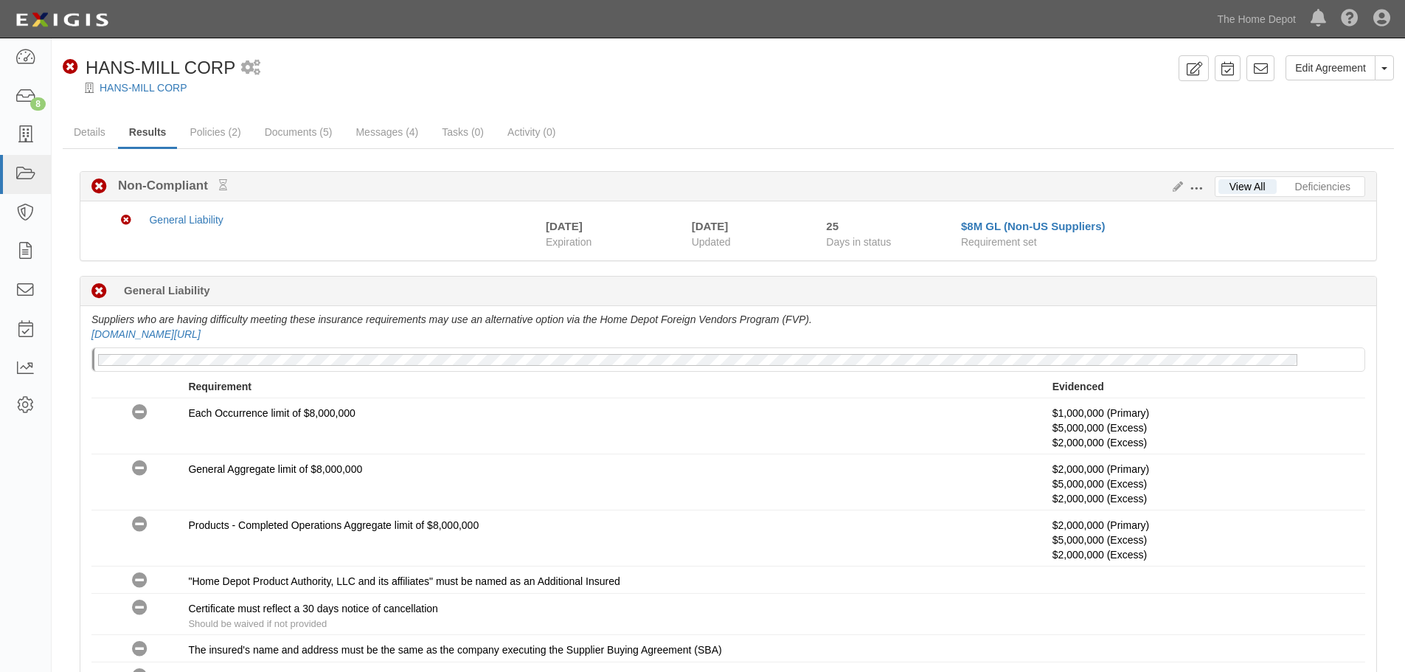
click at [1195, 187] on span at bounding box center [1195, 188] width 13 height 13
click at [1218, 186] on link "Edit Requirements" at bounding box center [1264, 185] width 117 height 27
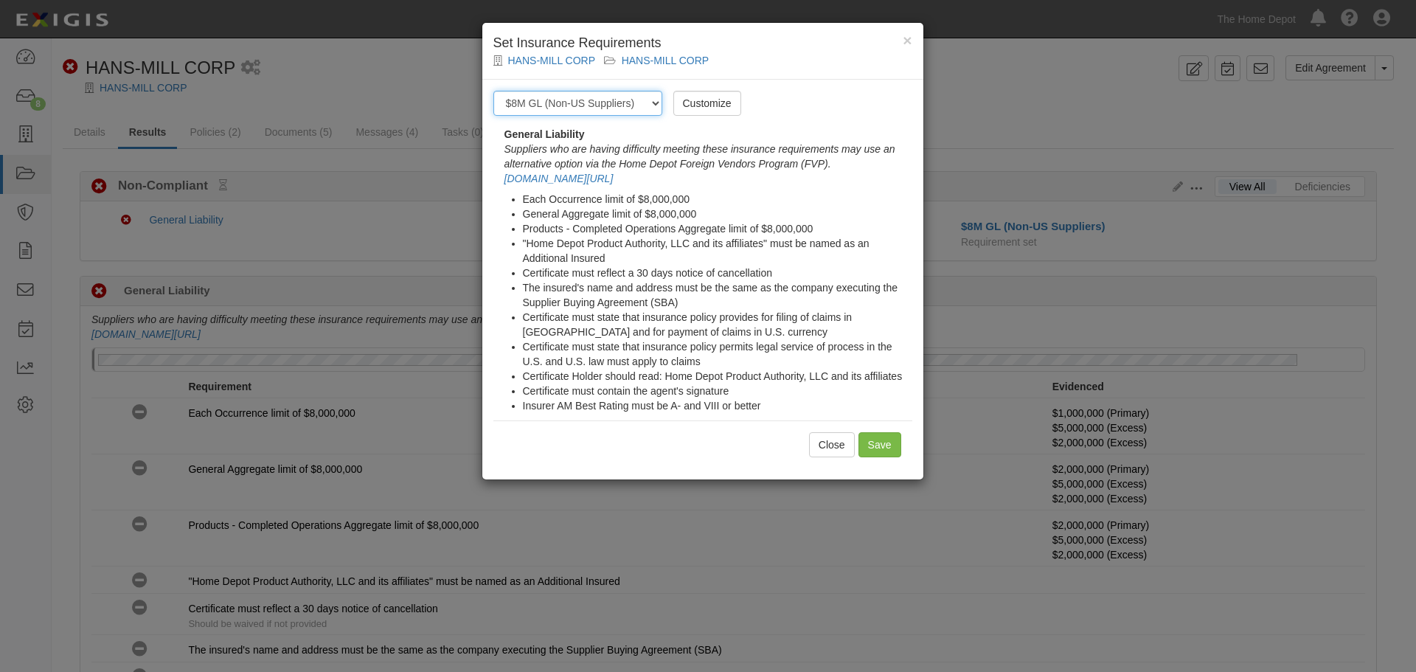
click at [643, 114] on select "-- Select requirement set -- $20M GL (Non-US Suppliers) $20M GL (US Suppliers) …" at bounding box center [577, 103] width 169 height 25
select select "3963"
click at [493, 91] on select "-- Select requirement set -- $20M GL (Non-US Suppliers) $20M GL (US Suppliers) …" at bounding box center [577, 103] width 169 height 25
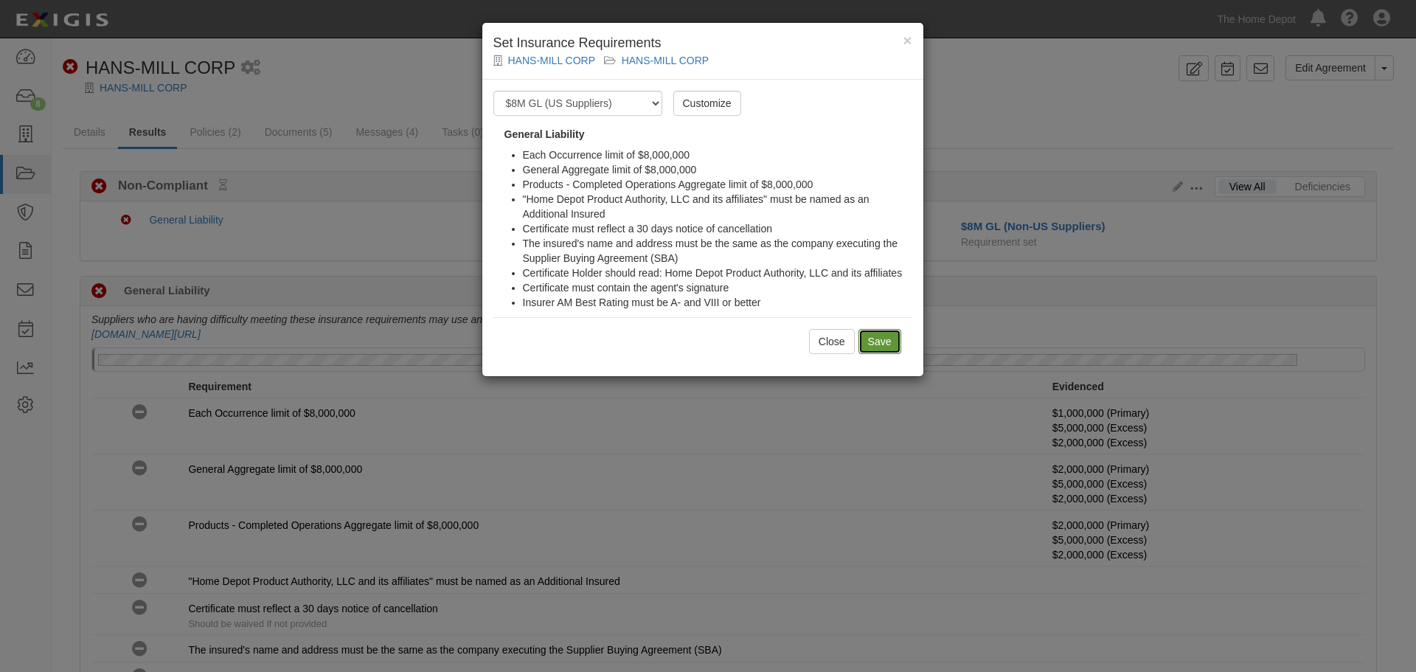
click at [879, 335] on input "Save" at bounding box center [879, 341] width 43 height 25
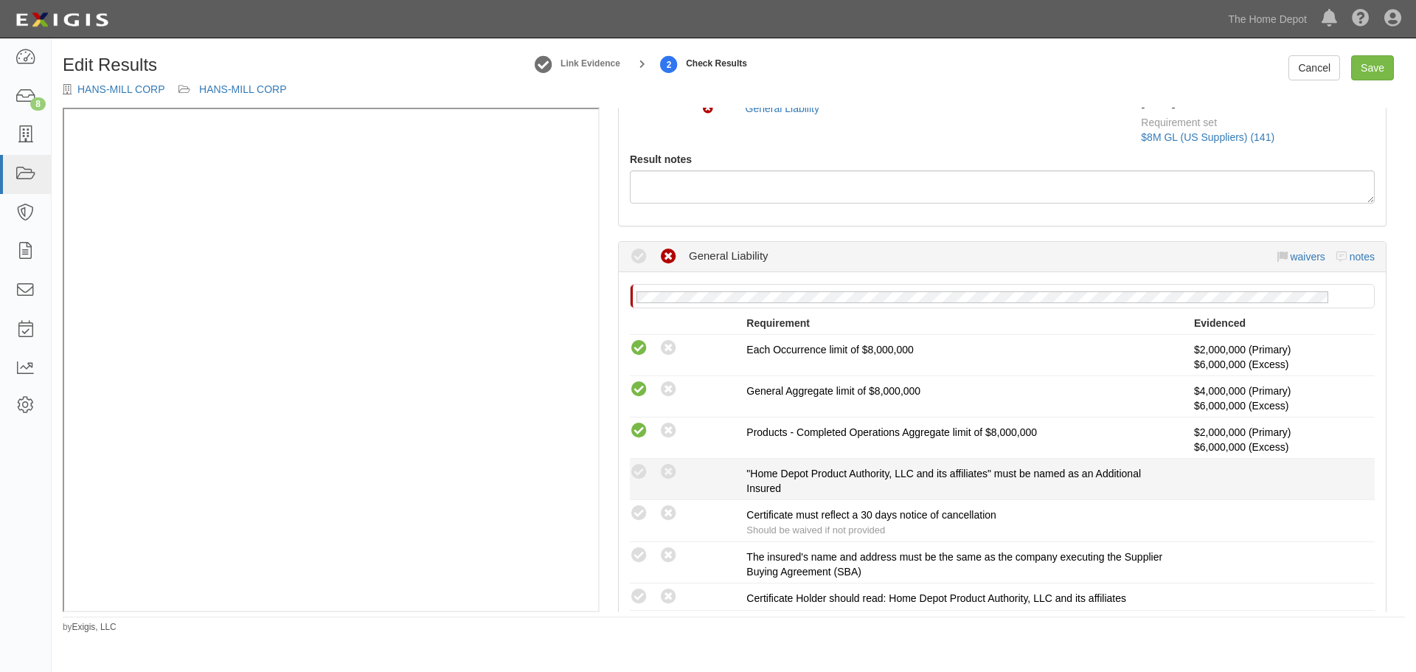
scroll to position [221, 0]
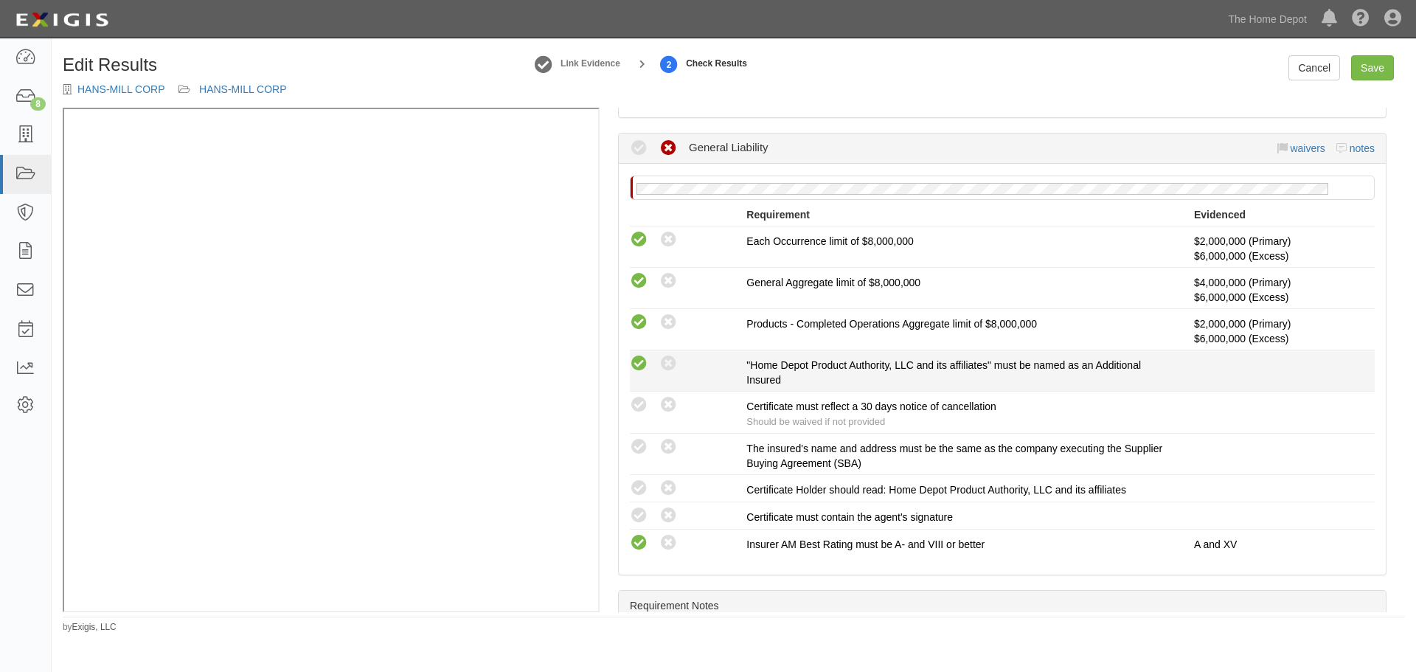
click at [635, 362] on icon at bounding box center [639, 364] width 18 height 18
radio input "true"
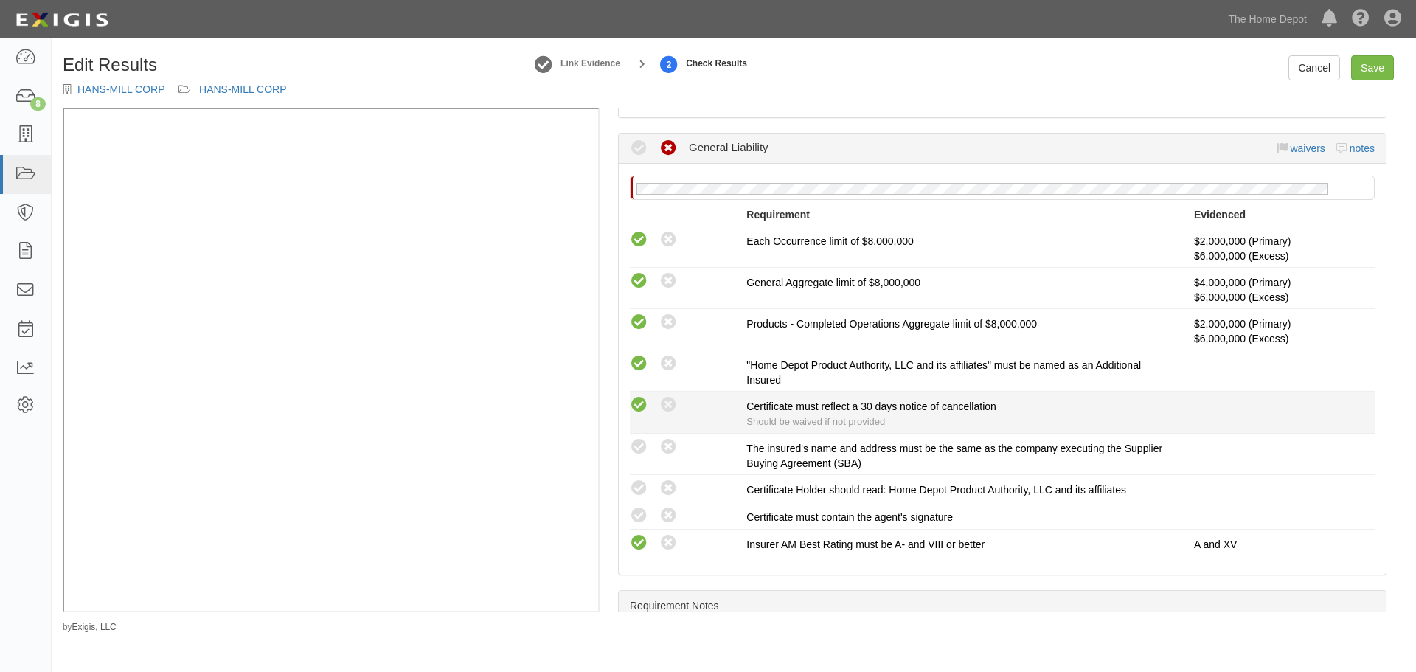
click at [634, 405] on icon at bounding box center [639, 405] width 18 height 18
radio input "true"
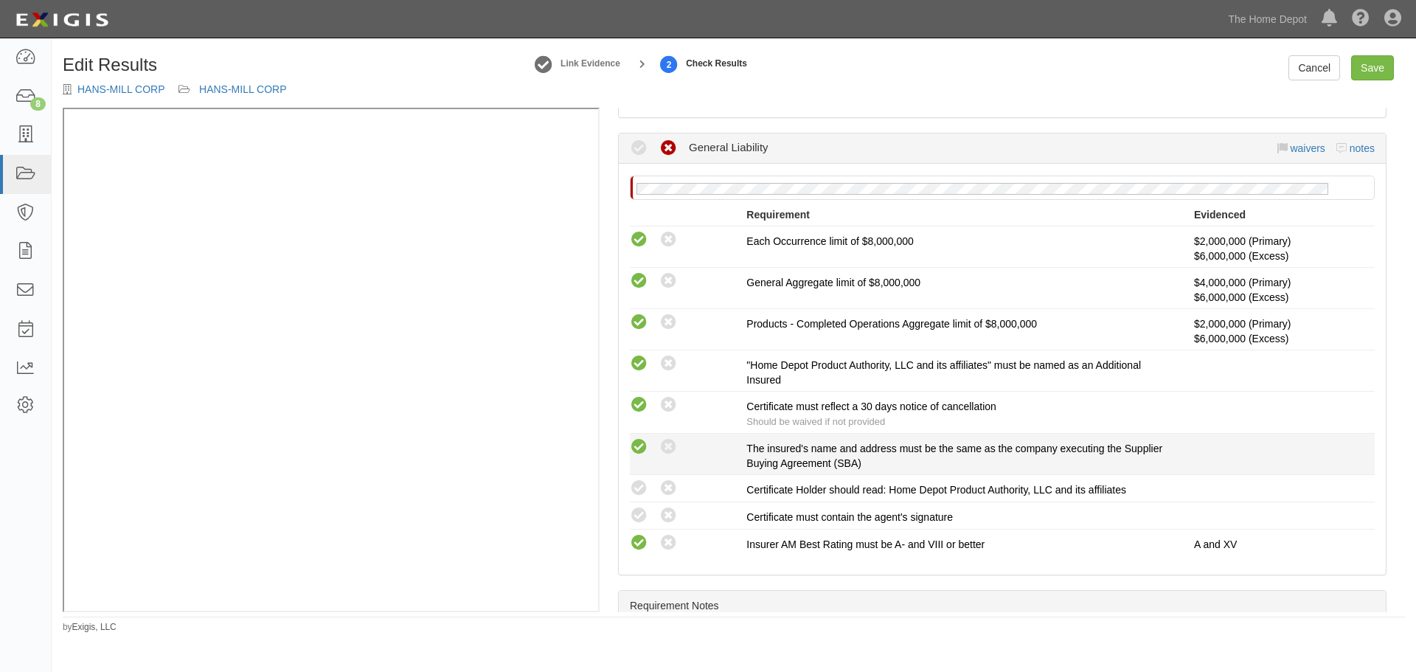
click at [639, 445] on icon at bounding box center [639, 447] width 18 height 18
radio input "true"
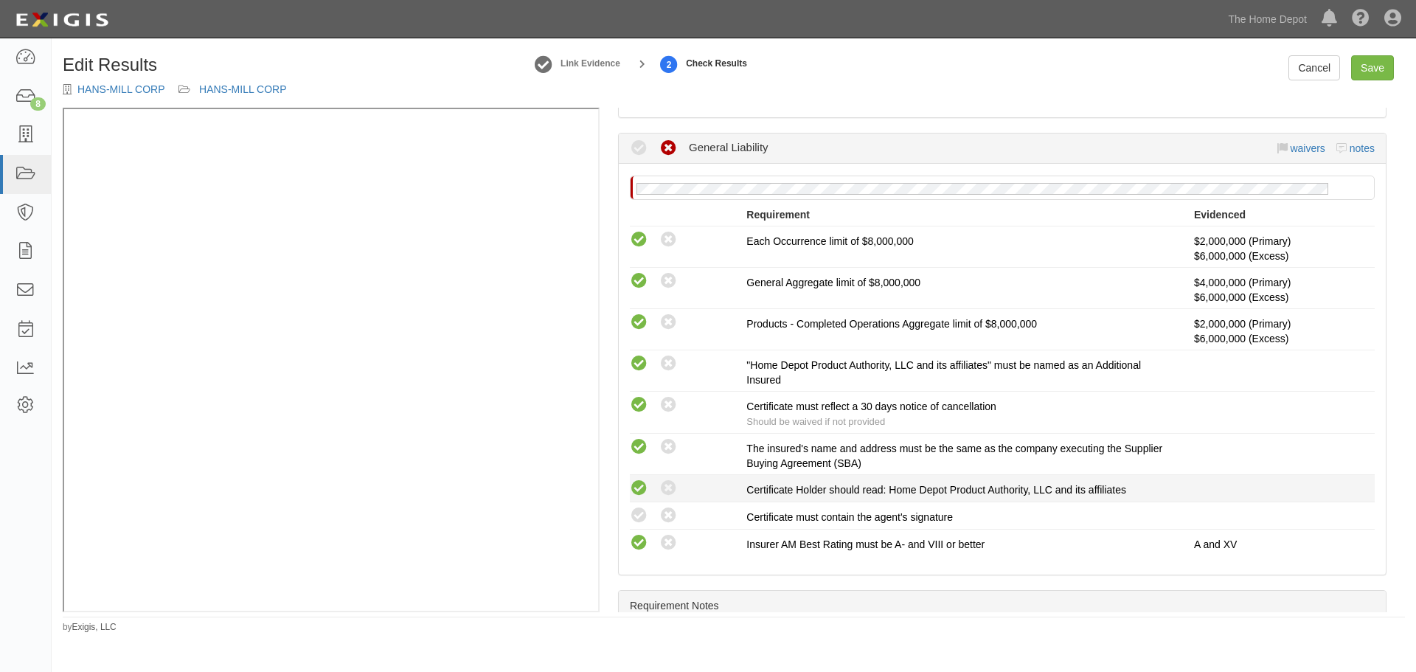
click at [634, 490] on icon at bounding box center [639, 488] width 18 height 18
radio input "true"
click at [637, 527] on li "Compliant Waived: Non-Compliant Certificate must contain the agent's signature" at bounding box center [1002, 515] width 745 height 27
click at [638, 515] on icon at bounding box center [639, 516] width 18 height 18
radio input "true"
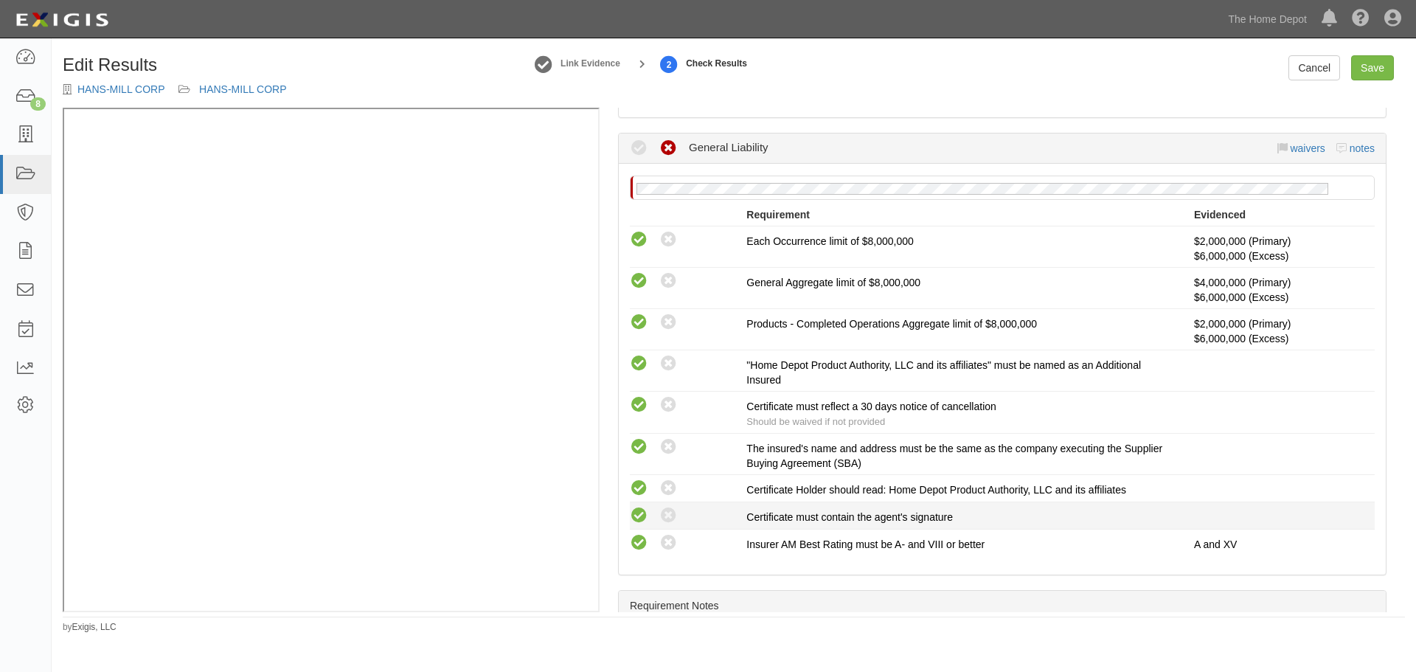
radio input "true"
click at [1365, 66] on link "Save" at bounding box center [1372, 67] width 43 height 25
radio input "true"
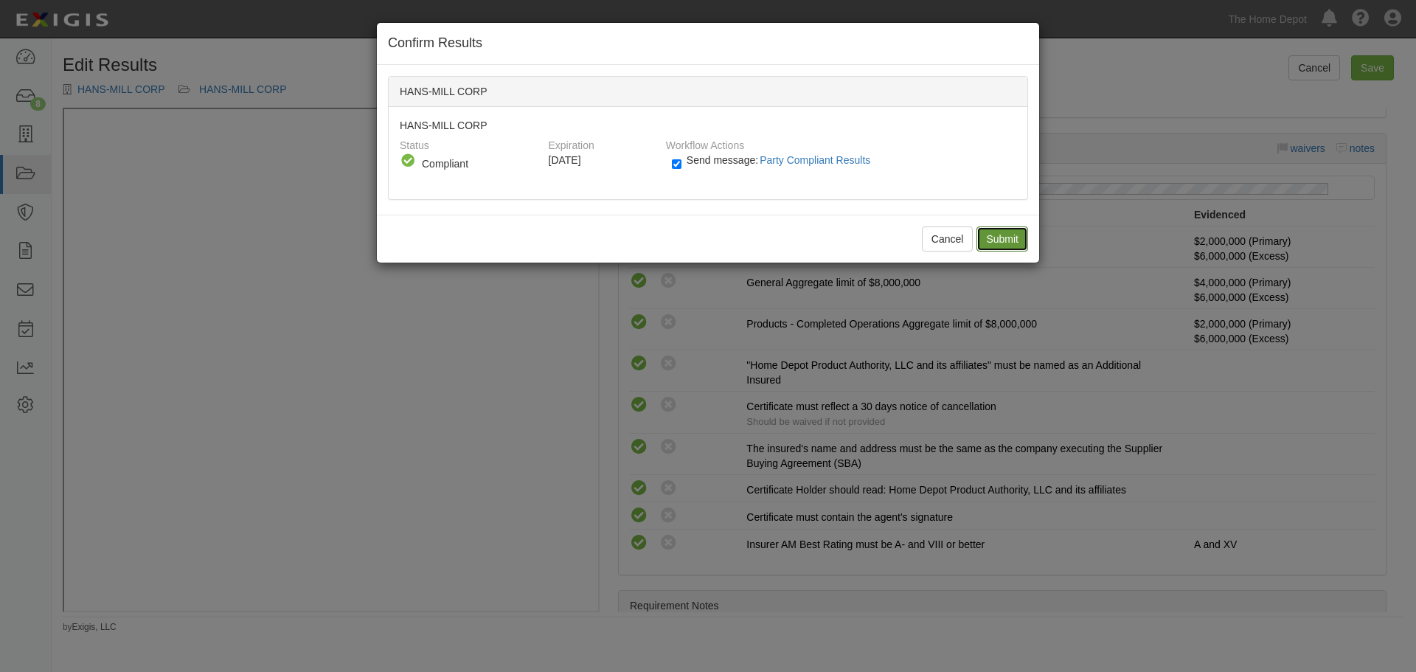
click at [1005, 238] on input "Submit" at bounding box center [1002, 238] width 52 height 25
